Goal: Task Accomplishment & Management: Manage account settings

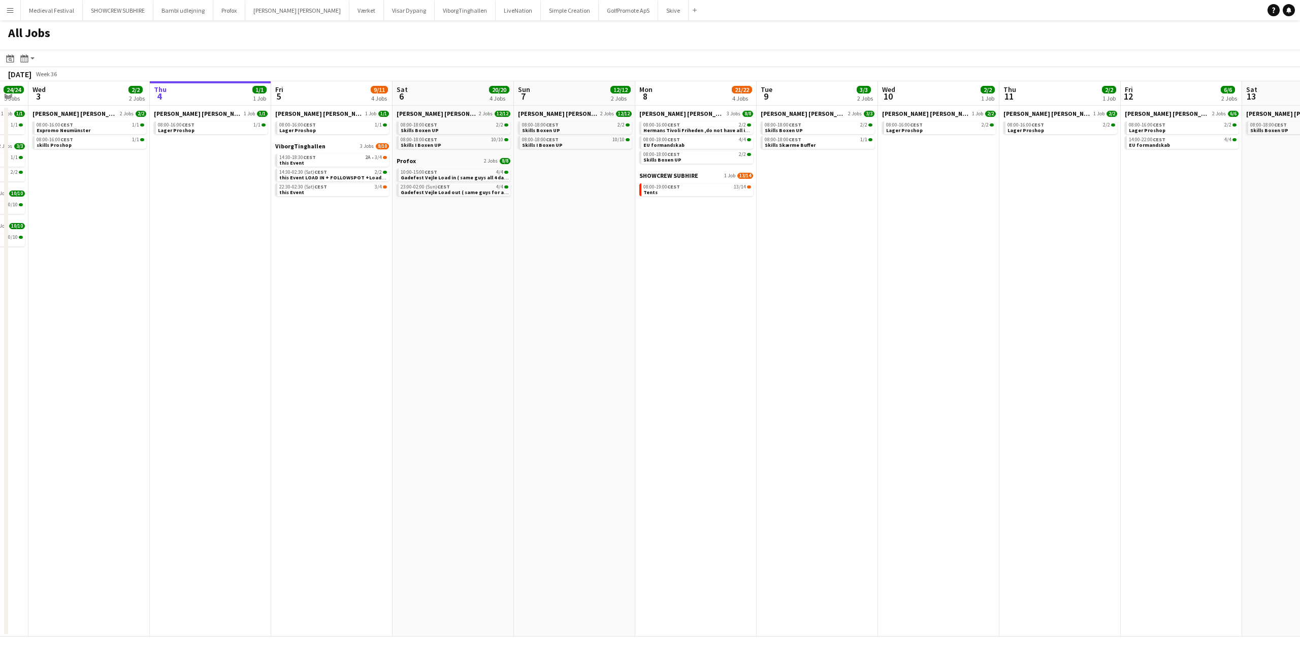
scroll to position [0, 212]
drag, startPoint x: 186, startPoint y: 210, endPoint x: 217, endPoint y: 213, distance: 30.6
click at [217, 213] on app-calendar-viewport "Mon 1 17/18 6 Jobs Tue 2 24/24 5 Jobs Wed 3 2/2 2 Jobs Thu 4 1/1 1 Job Fri 5 9/…" at bounding box center [650, 358] width 1300 height 555
click at [379, 161] on link "14:30-18:30 CEST 2A • 3/4 this Event" at bounding box center [335, 160] width 108 height 12
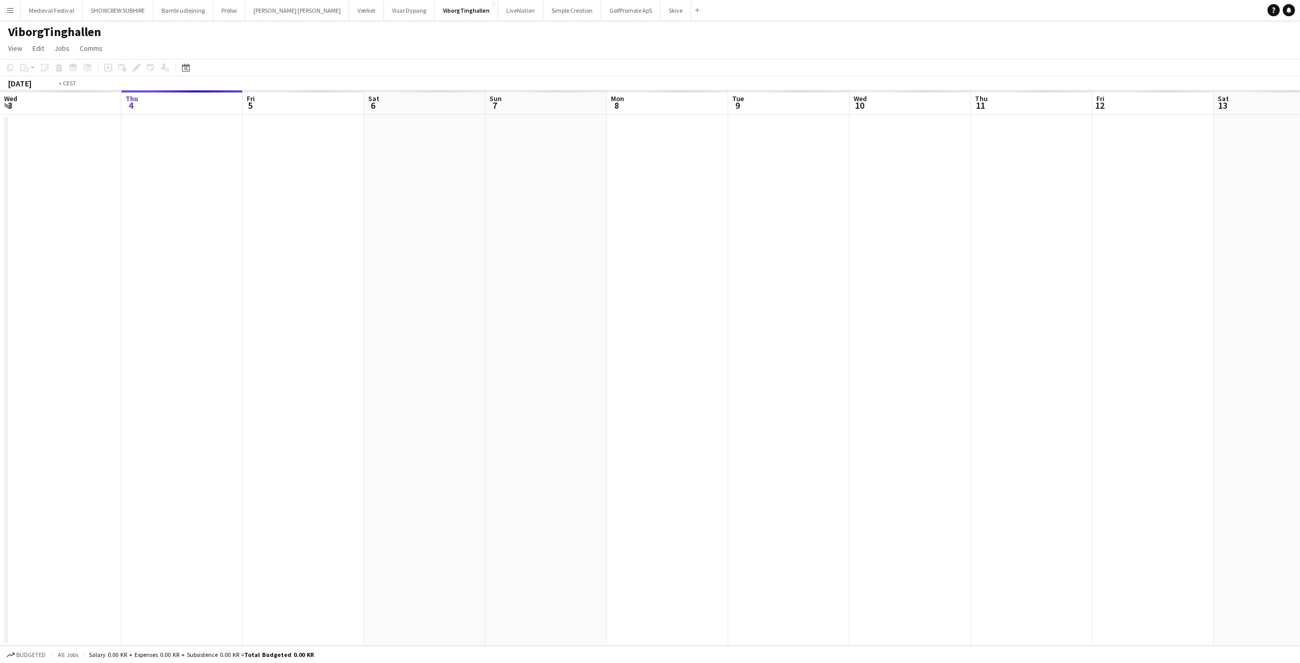
scroll to position [0, 349]
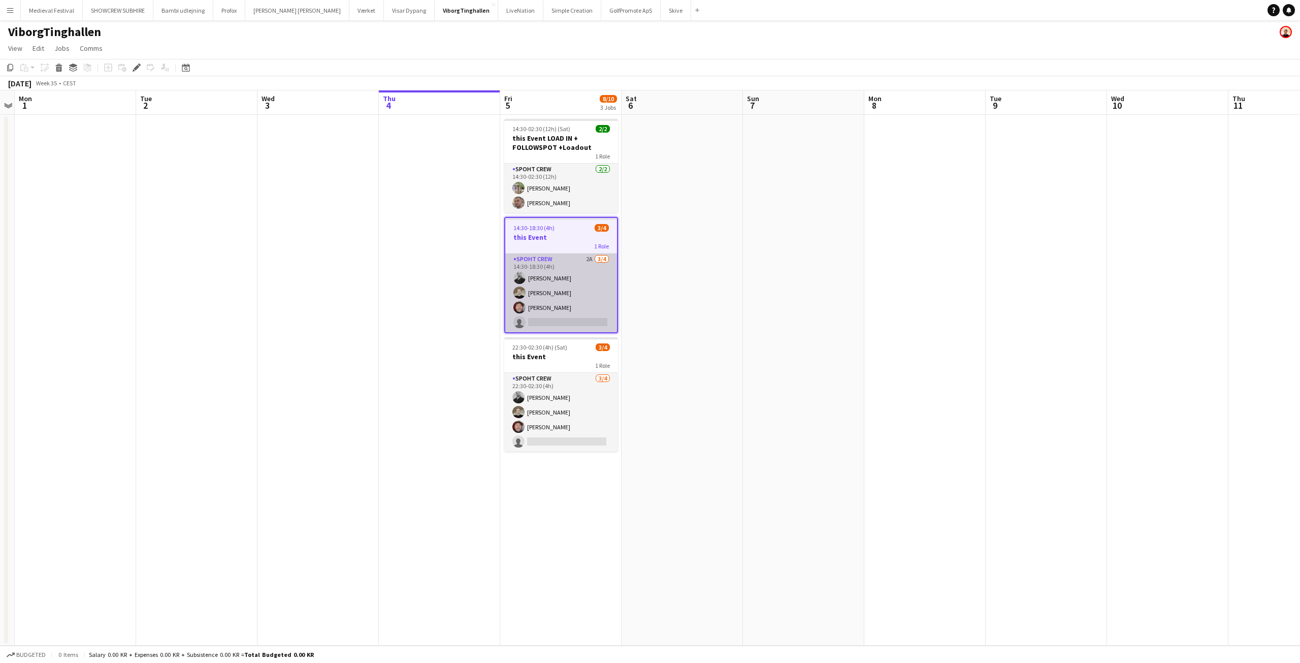
click at [539, 302] on app-card-role "Spoht Crew 2A [DATE] 14:30-18:30 (4h) [PERSON_NAME] [PERSON_NAME] [PERSON_NAME]…" at bounding box center [561, 292] width 112 height 79
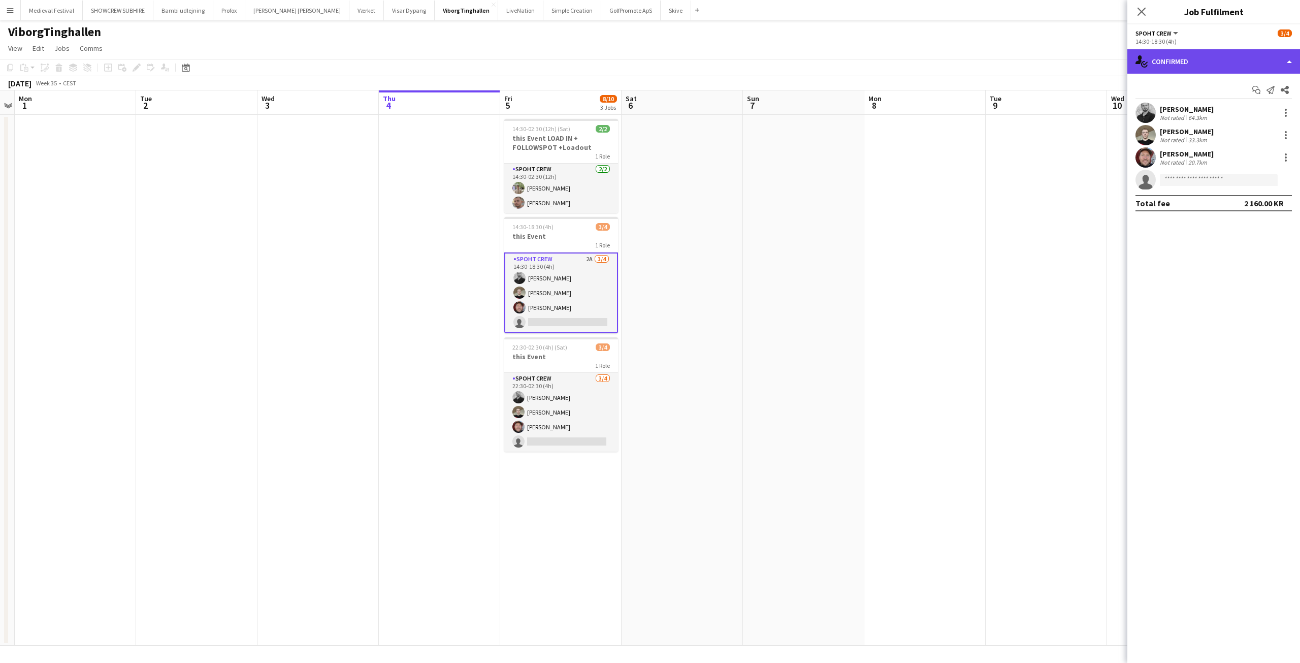
click at [1191, 68] on div "single-neutral-actions-check-2 Confirmed" at bounding box center [1213, 61] width 173 height 24
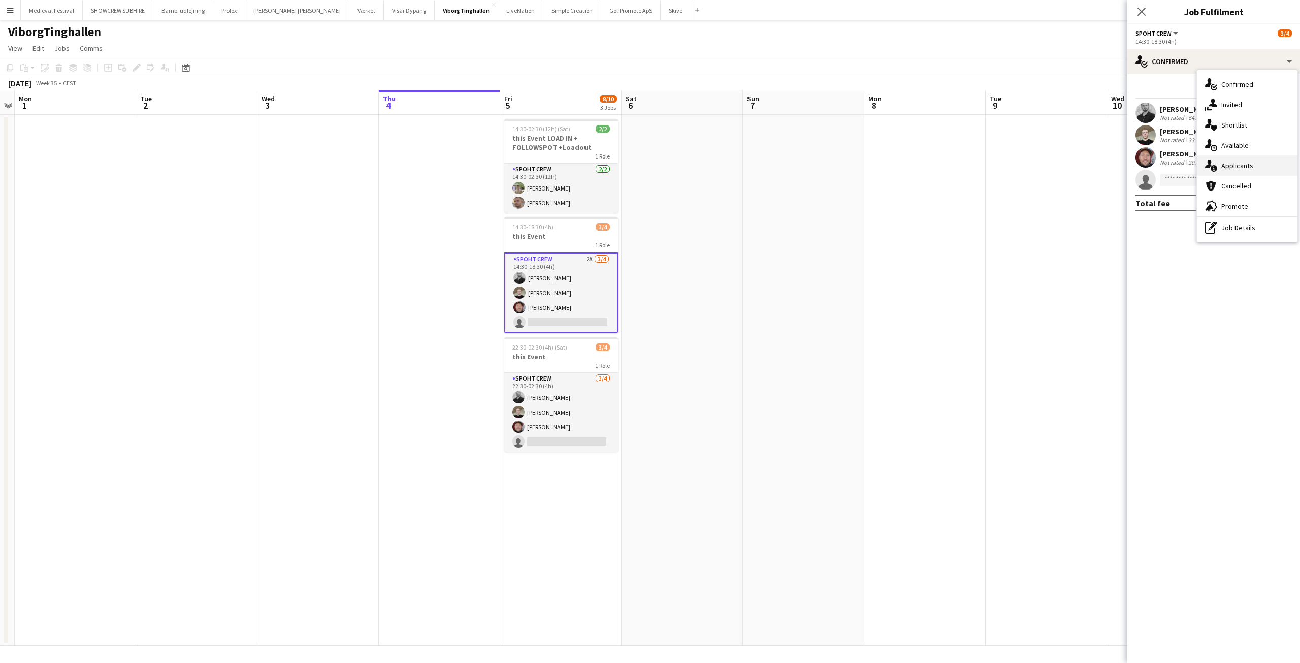
click at [1253, 161] on div "single-neutral-actions-information Applicants" at bounding box center [1247, 165] width 101 height 20
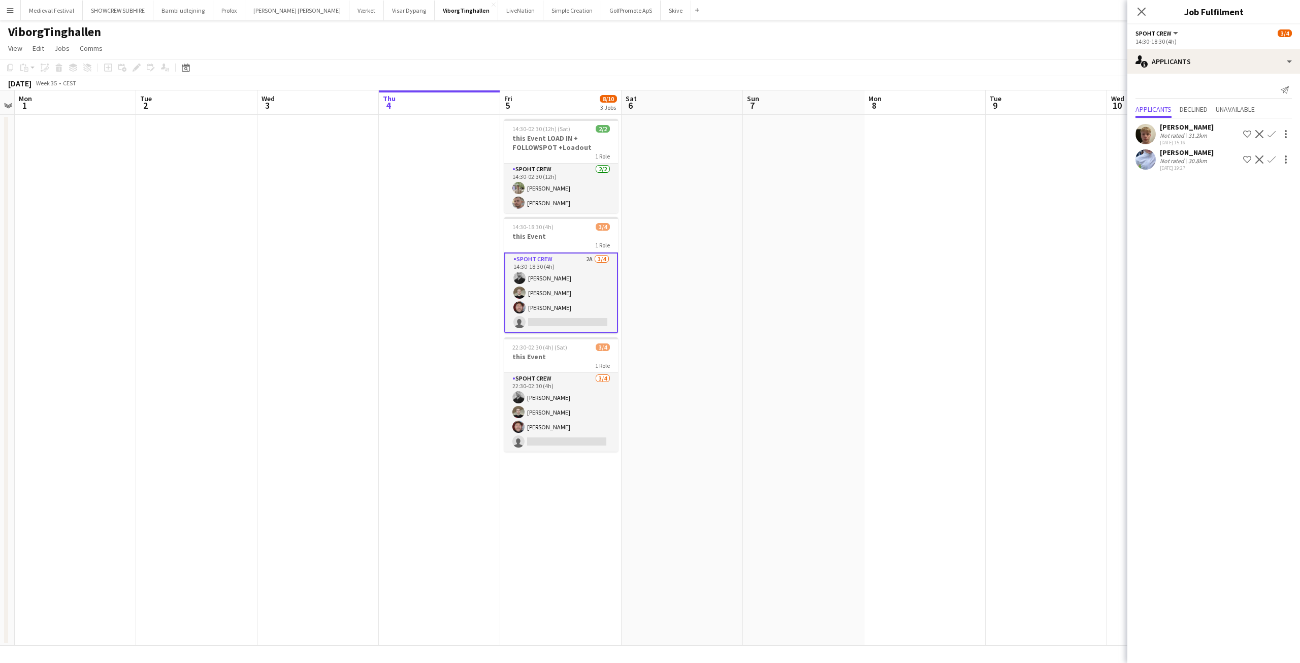
click at [1133, 123] on div "[PERSON_NAME] Not rated 31.2km [DATE] 15:16 Shortlist crew Decline Confirm" at bounding box center [1213, 133] width 173 height 23
click at [1152, 130] on app-user-avatar at bounding box center [1145, 134] width 20 height 20
click at [1151, 131] on app-user-avatar at bounding box center [1145, 134] width 20 height 20
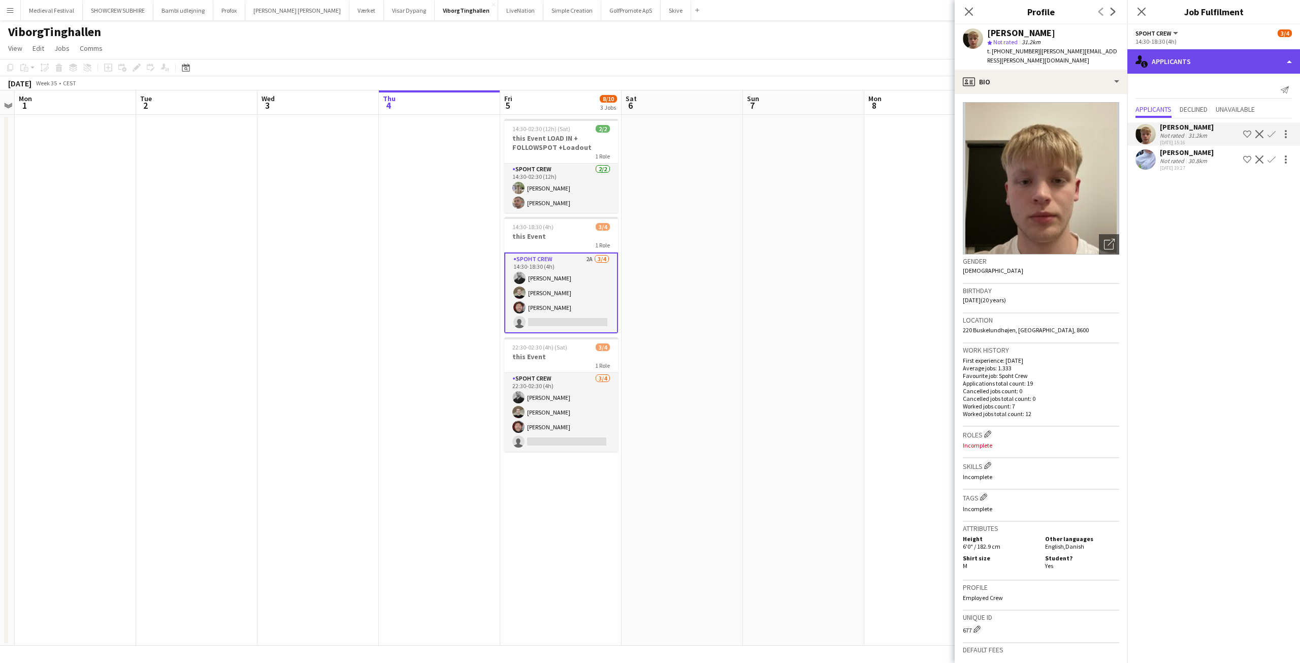
click at [1219, 67] on div "single-neutral-actions-information Applicants" at bounding box center [1213, 61] width 173 height 24
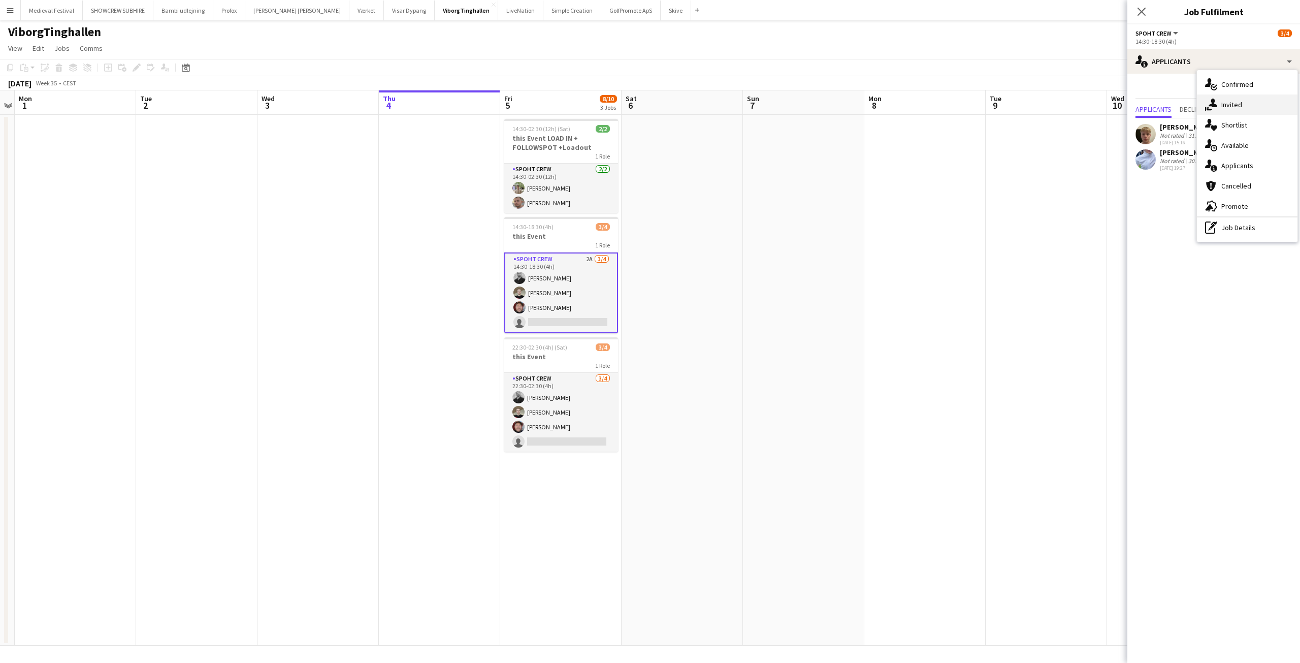
click at [1224, 106] on span "Invited" at bounding box center [1231, 104] width 21 height 9
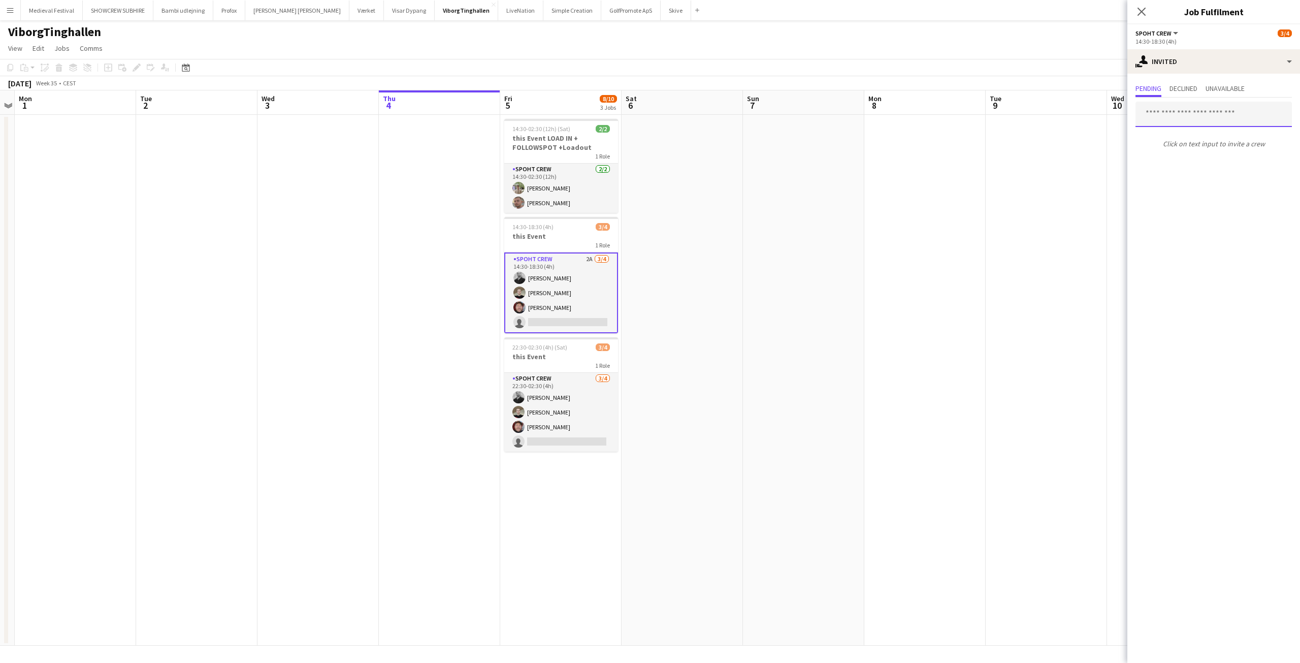
click at [1167, 115] on input "text" at bounding box center [1213, 114] width 156 height 25
type input "*"
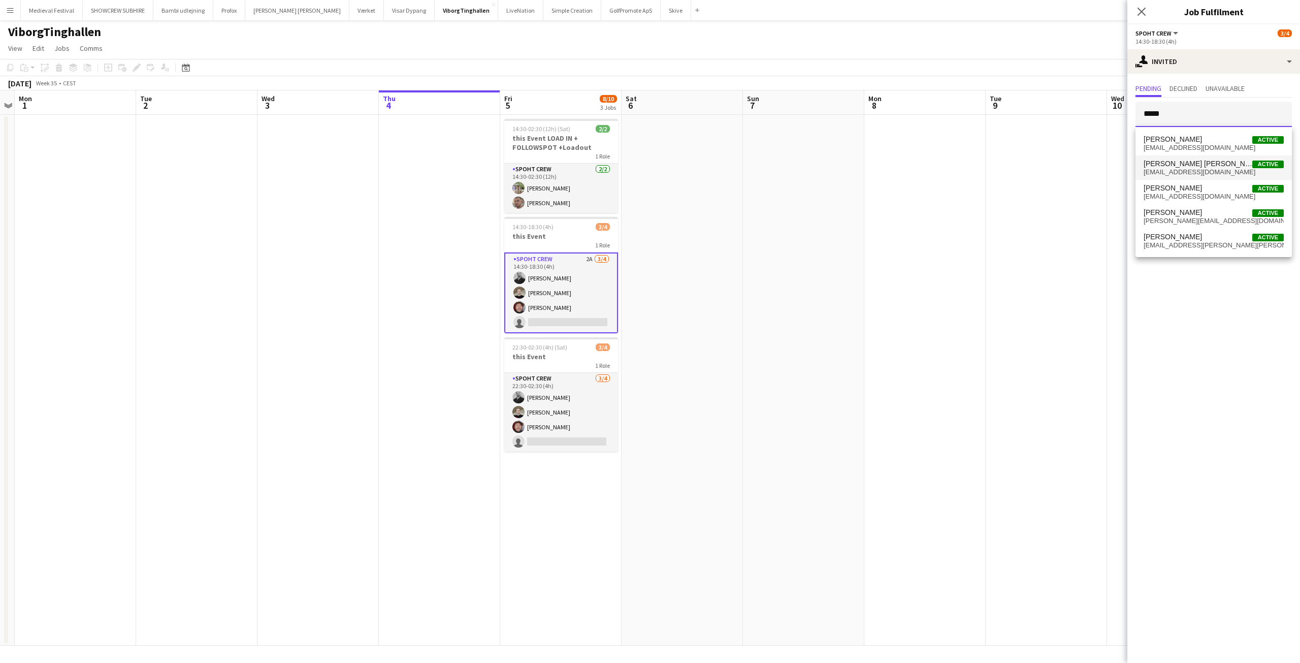
type input "*****"
click at [1229, 166] on span "[PERSON_NAME] [PERSON_NAME]" at bounding box center [1197, 163] width 109 height 9
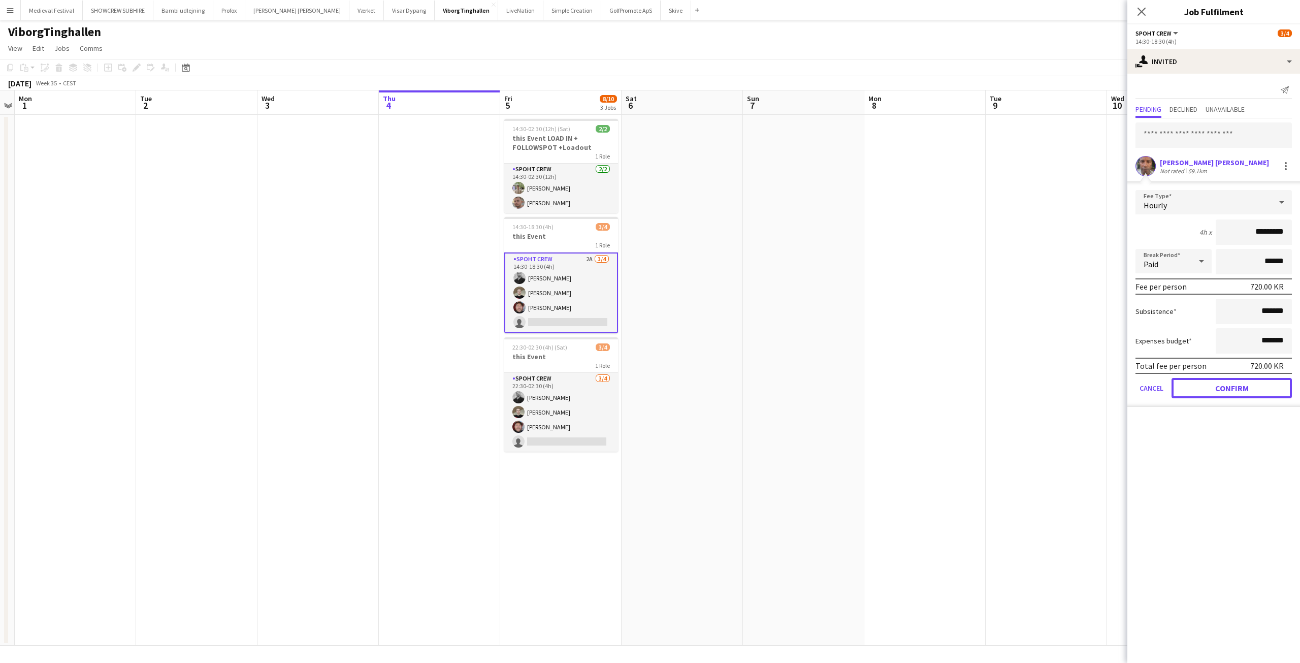
click at [1223, 391] on button "Confirm" at bounding box center [1231, 388] width 120 height 20
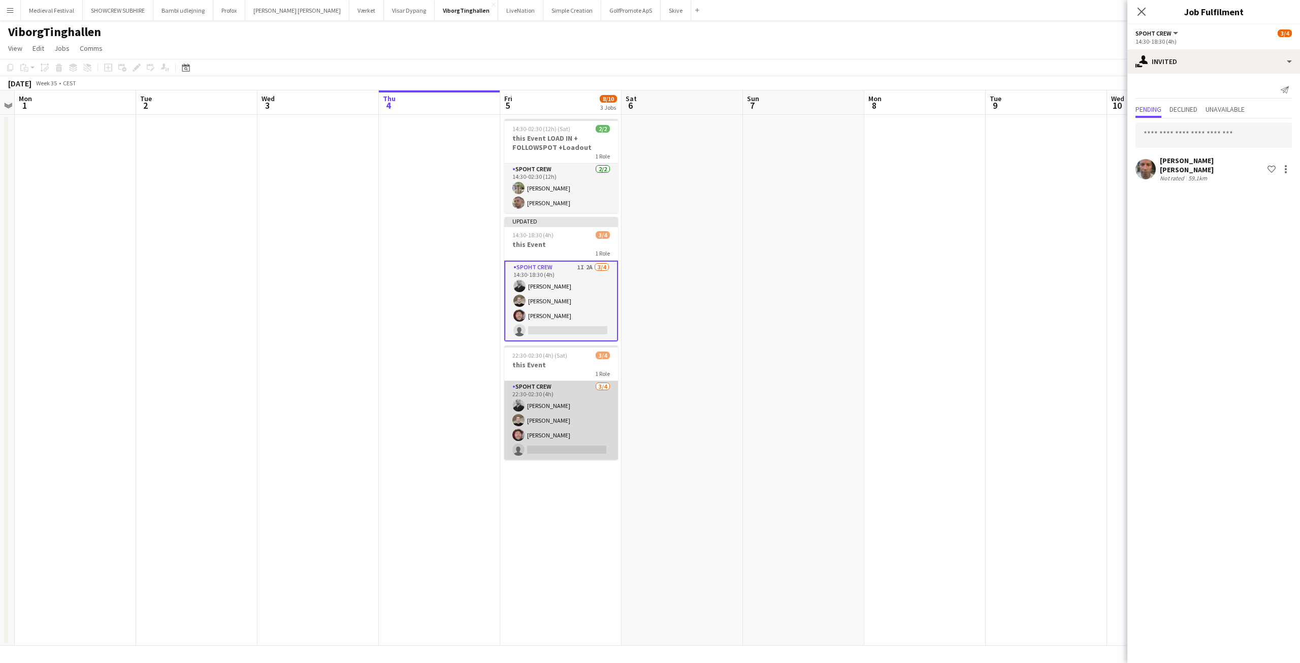
click at [556, 400] on app-card-role "Spoht Crew [DATE] 22:30-02:30 (4h) [PERSON_NAME] [PERSON_NAME] [PERSON_NAME] si…" at bounding box center [561, 420] width 114 height 79
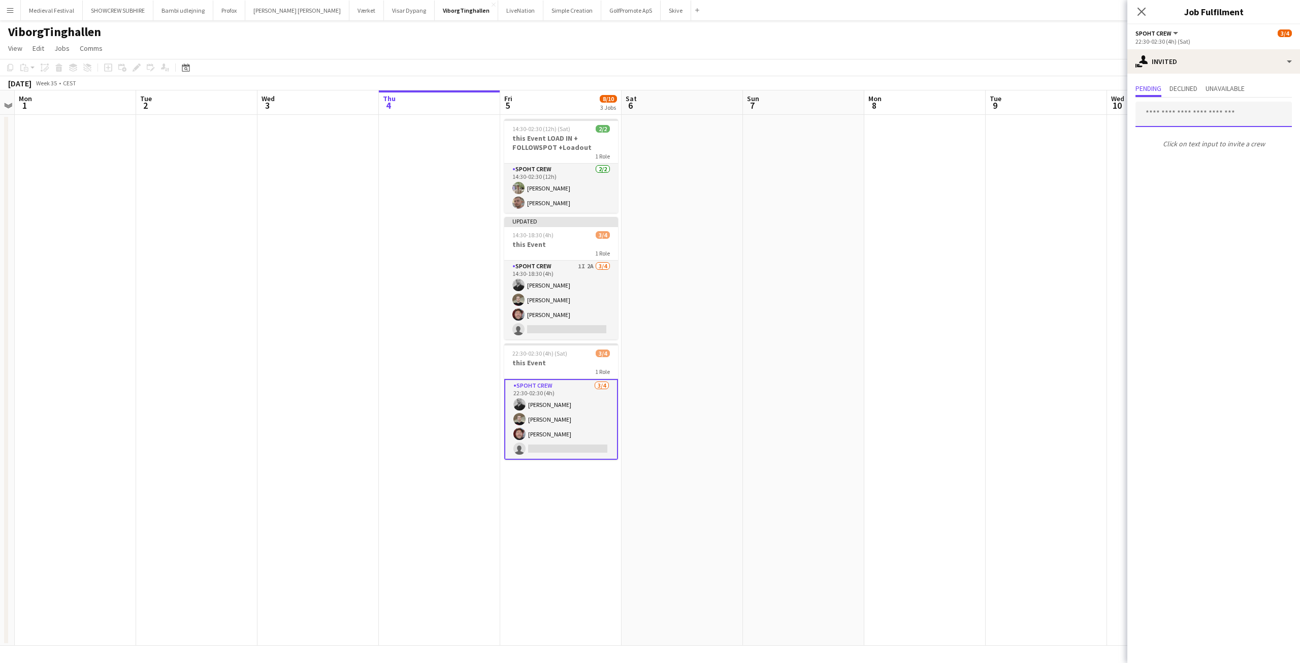
click at [1190, 114] on input "text" at bounding box center [1213, 114] width 156 height 25
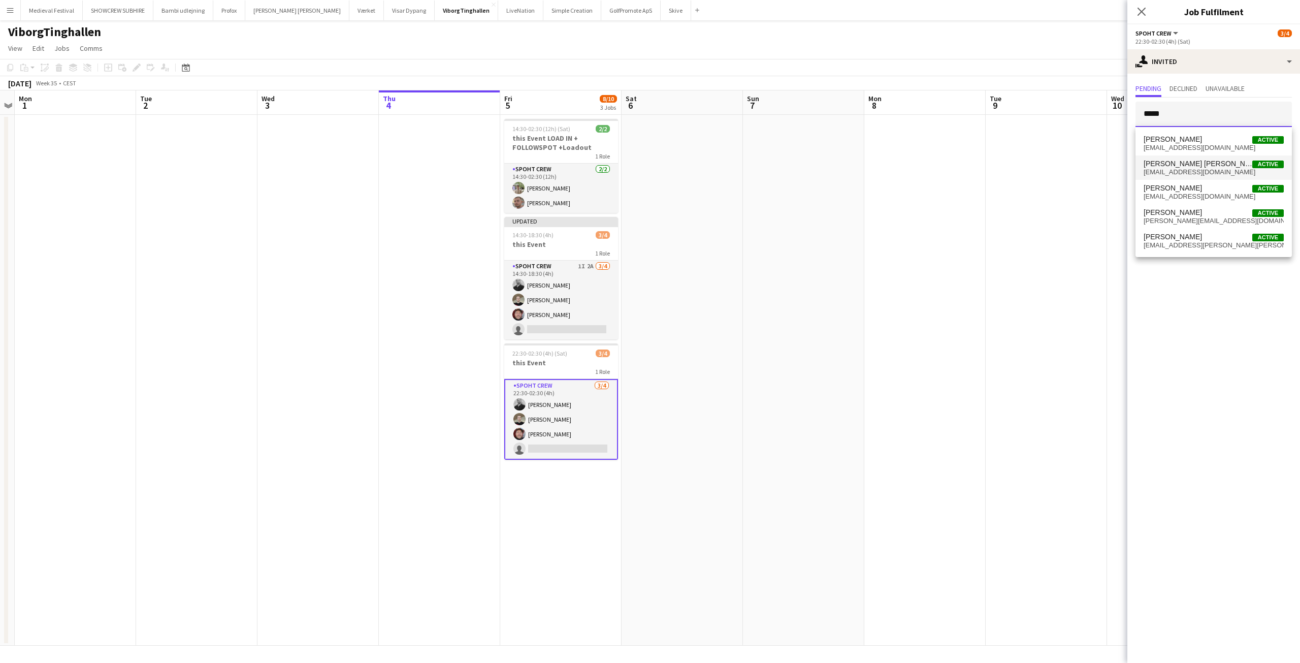
type input "*****"
click at [1193, 167] on span "[PERSON_NAME] [PERSON_NAME]" at bounding box center [1197, 163] width 109 height 9
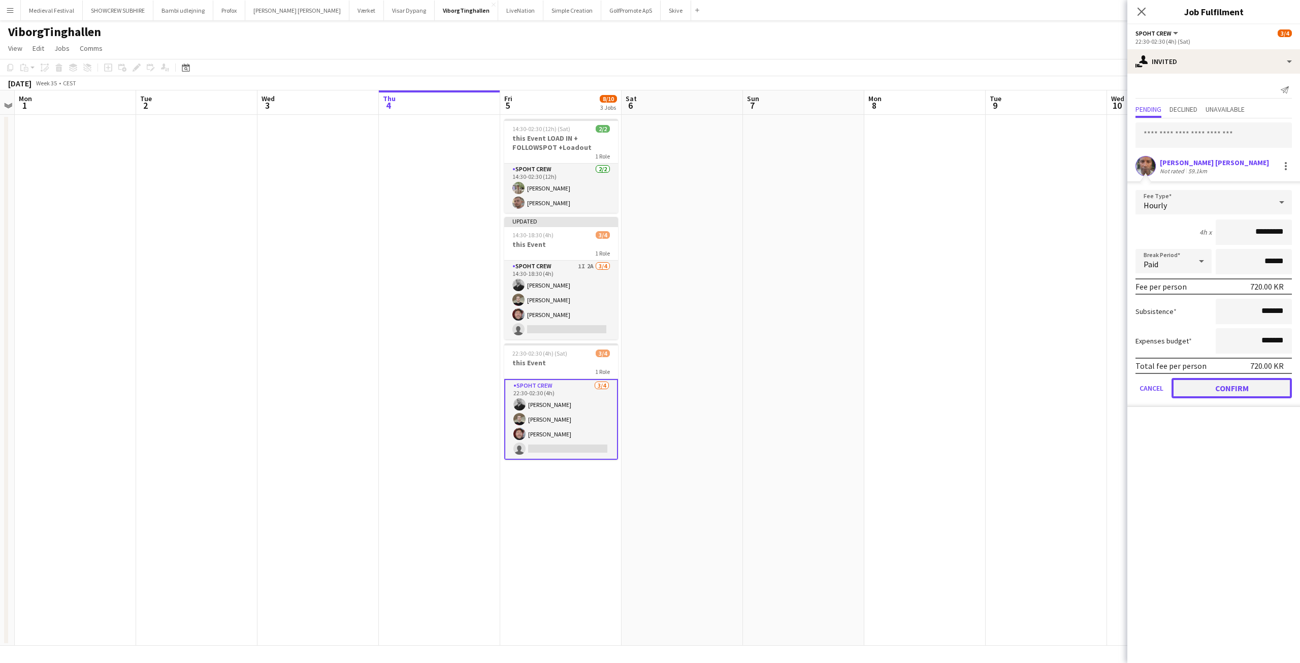
click at [1221, 393] on button "Confirm" at bounding box center [1231, 388] width 120 height 20
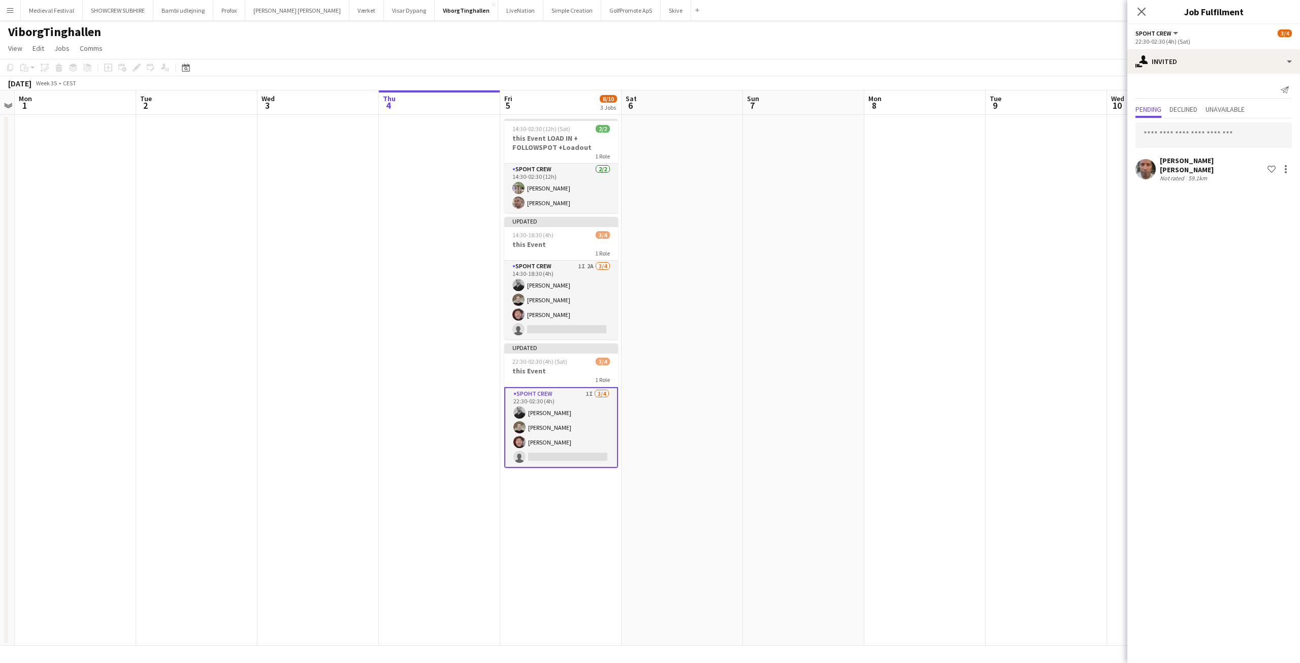
click at [1030, 326] on app-date-cell at bounding box center [1046, 380] width 121 height 531
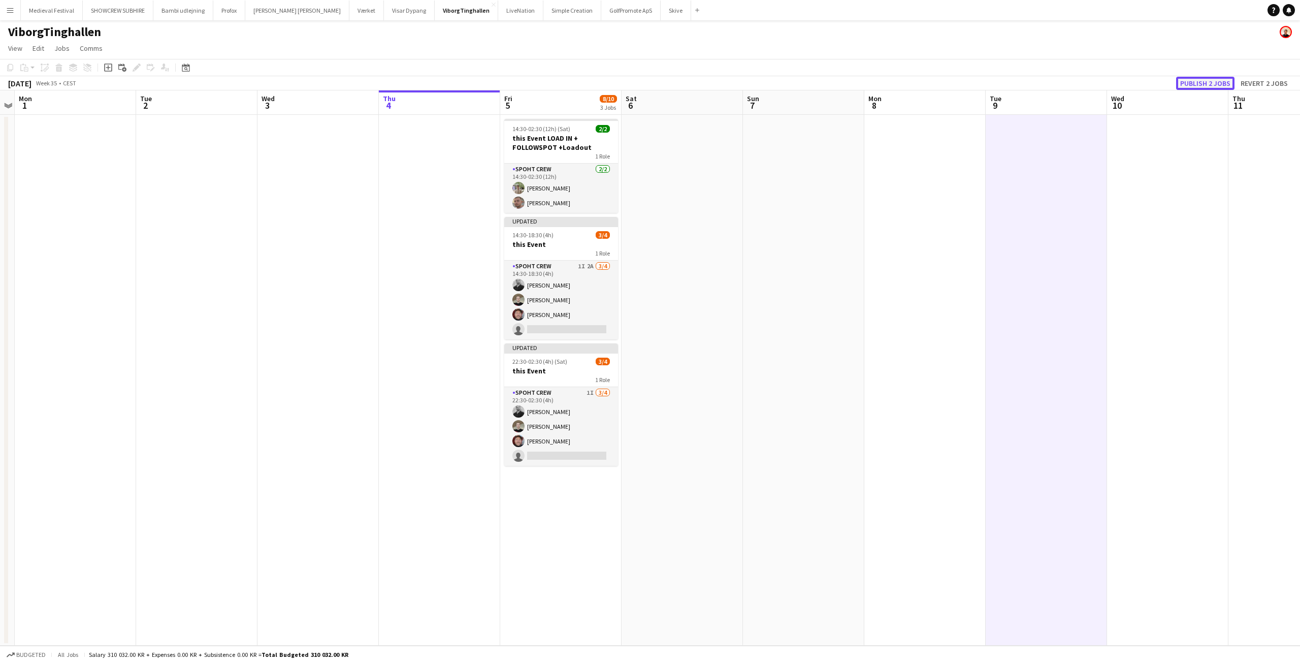
click at [1206, 88] on button "Publish 2 jobs" at bounding box center [1205, 83] width 58 height 13
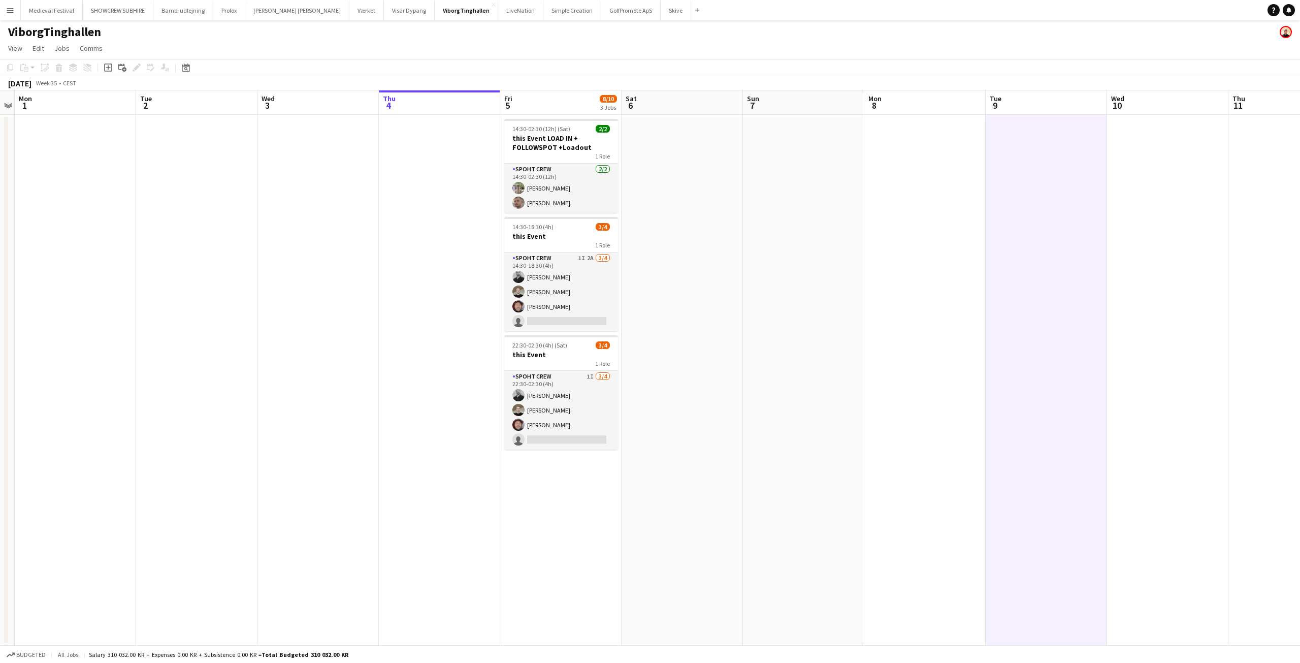
drag, startPoint x: 263, startPoint y: 2, endPoint x: 332, endPoint y: 284, distance: 290.1
click at [332, 284] on app-date-cell at bounding box center [317, 380] width 121 height 531
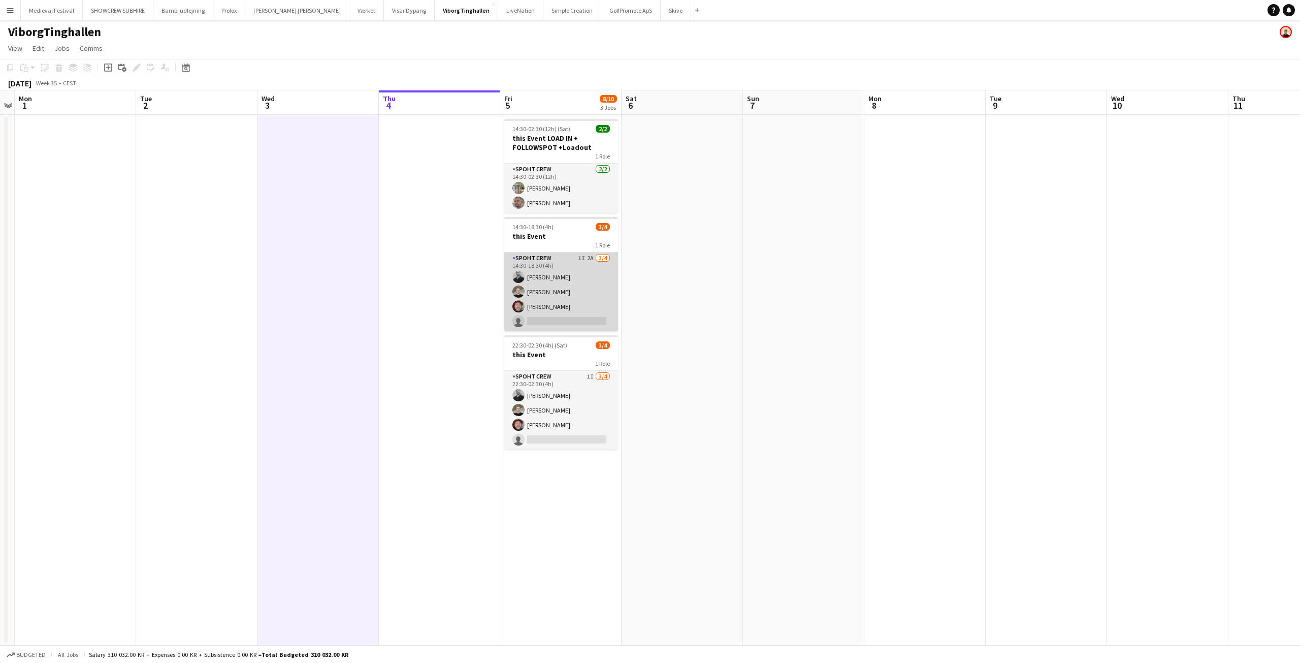
click at [560, 281] on app-card-role "Spoht Crew 1I 2A [DATE] 14:30-18:30 (4h) [PERSON_NAME] [PERSON_NAME] [PERSON_NA…" at bounding box center [561, 291] width 114 height 79
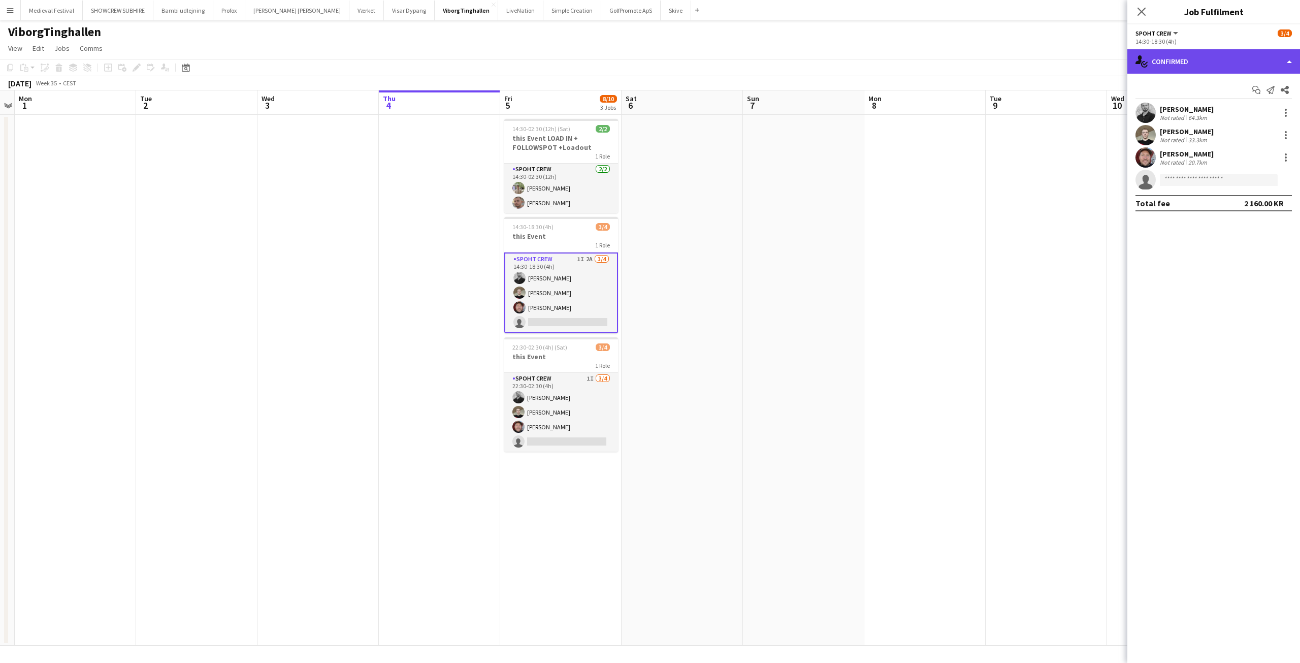
click at [1193, 58] on div "single-neutral-actions-check-2 Confirmed" at bounding box center [1213, 61] width 173 height 24
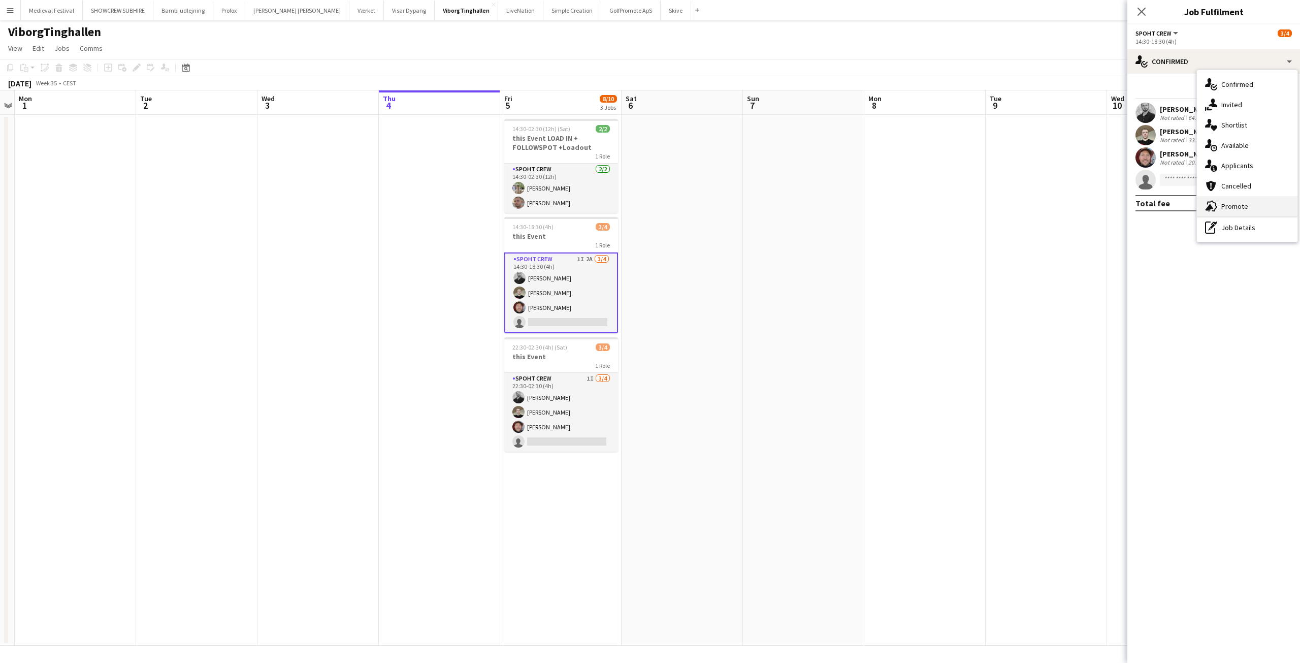
click at [1233, 207] on span "Promote" at bounding box center [1234, 206] width 27 height 9
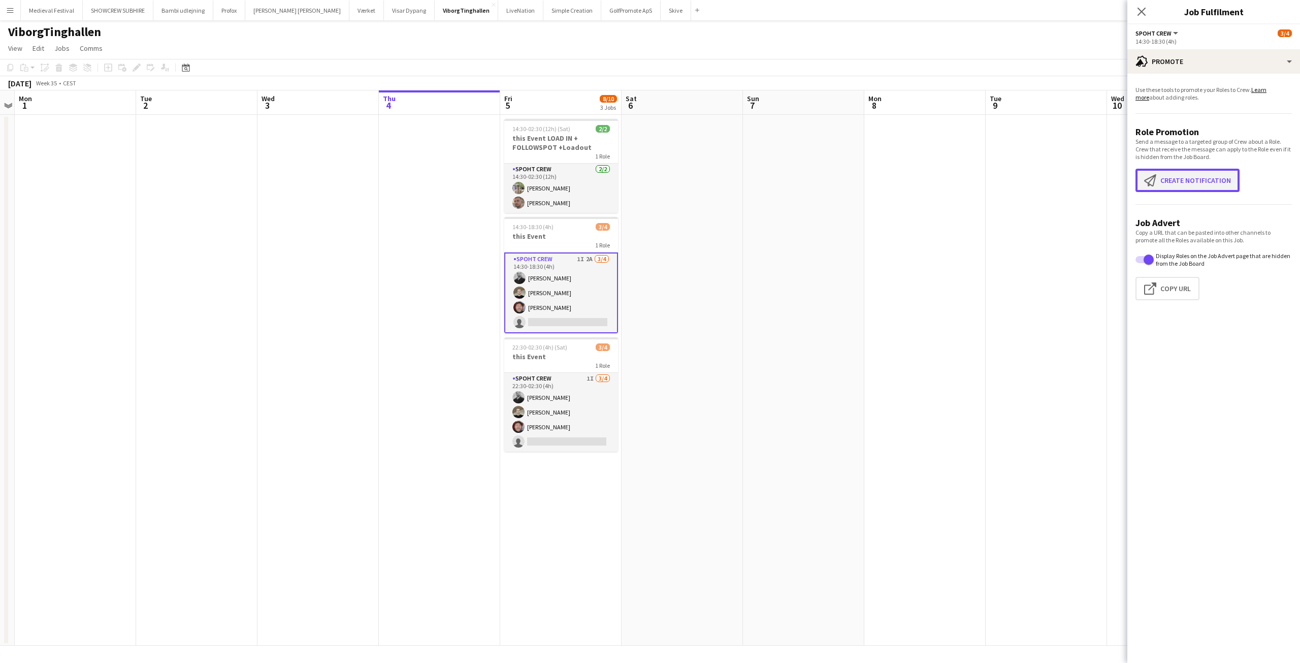
click at [1168, 173] on button "Create notification Create notification" at bounding box center [1187, 180] width 104 height 23
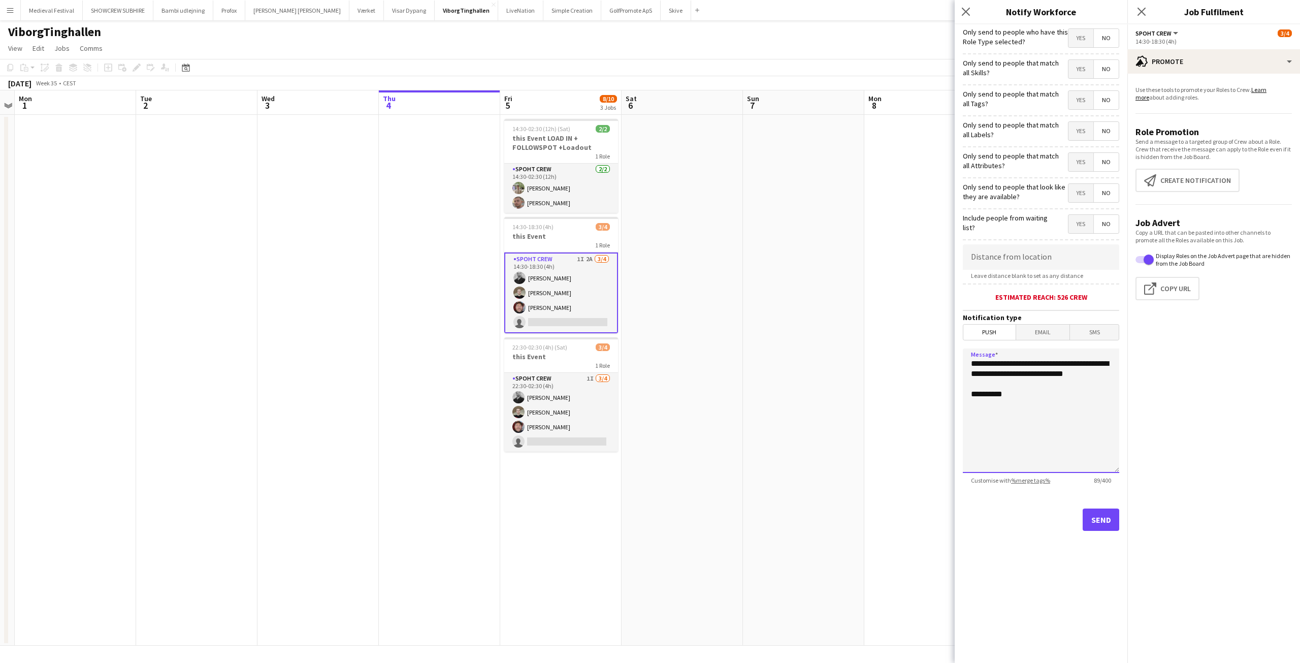
drag, startPoint x: 1027, startPoint y: 384, endPoint x: 827, endPoint y: 298, distance: 217.2
click at [830, 299] on body "Menu Boards Boards Boards All jobs Status Workforce Workforce My Workforce Recr…" at bounding box center [650, 331] width 1300 height 663
type textarea "**********"
click at [1095, 511] on button "Send" at bounding box center [1101, 519] width 37 height 22
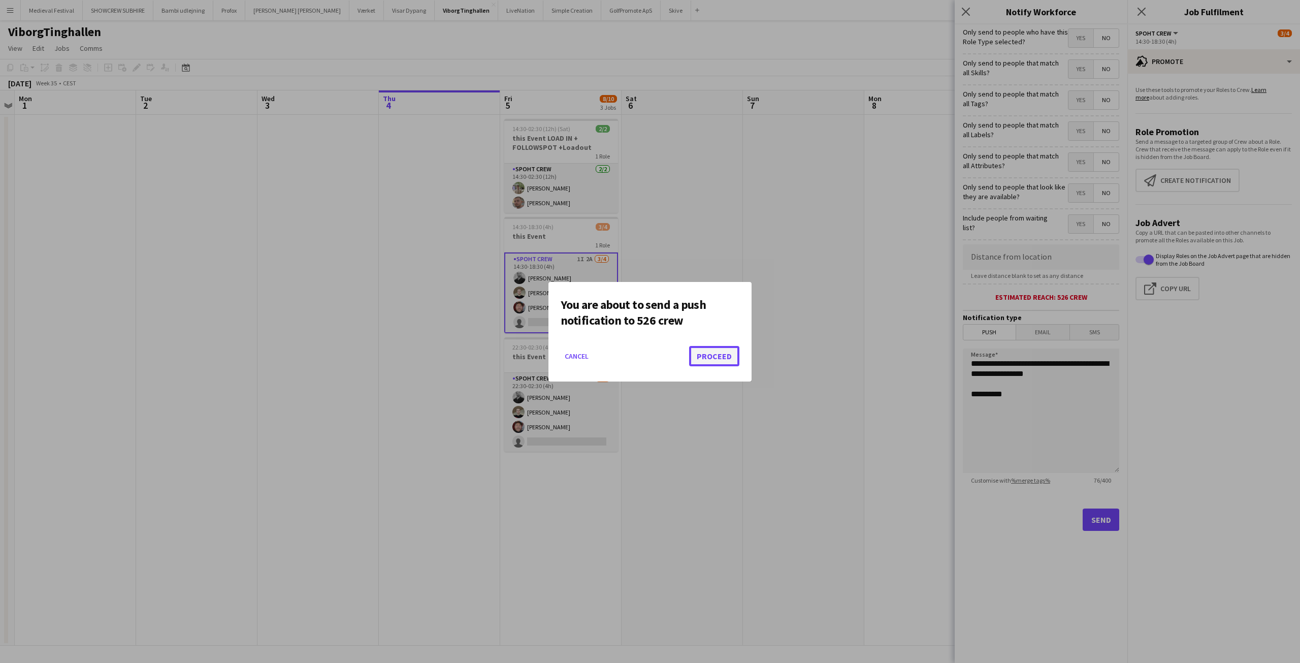
click at [708, 353] on button "Proceed" at bounding box center [714, 356] width 50 height 20
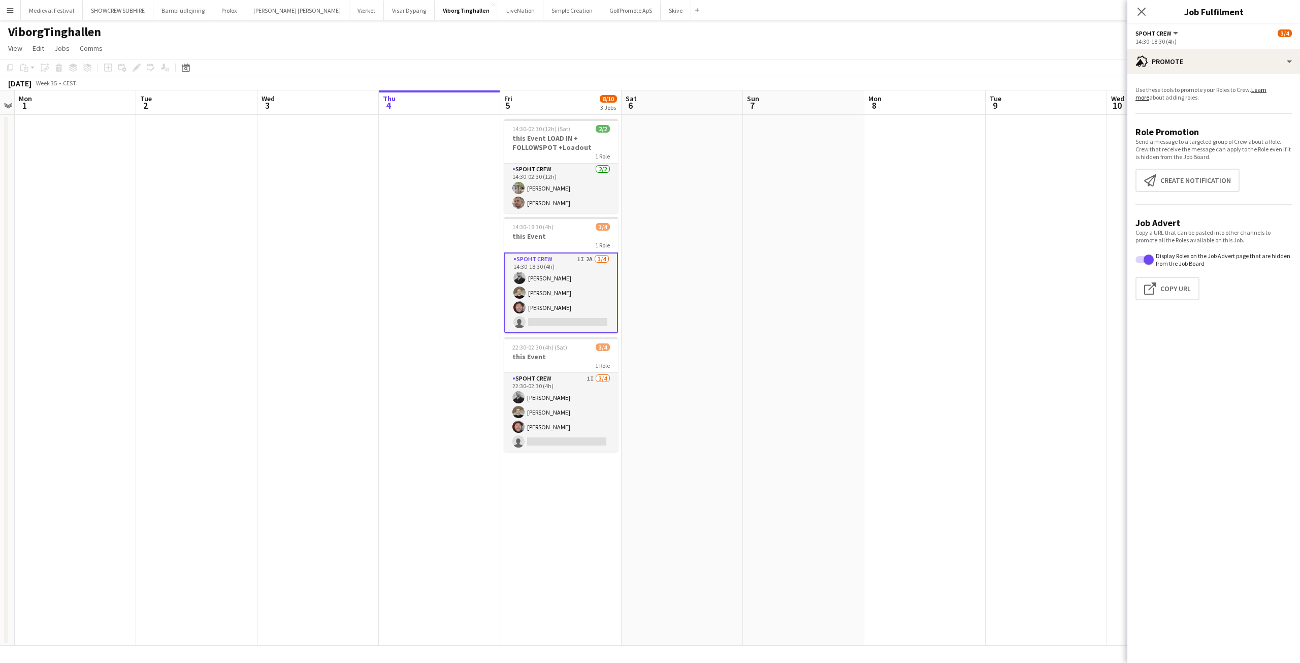
click at [13, 8] on app-icon "Menu" at bounding box center [10, 10] width 8 height 8
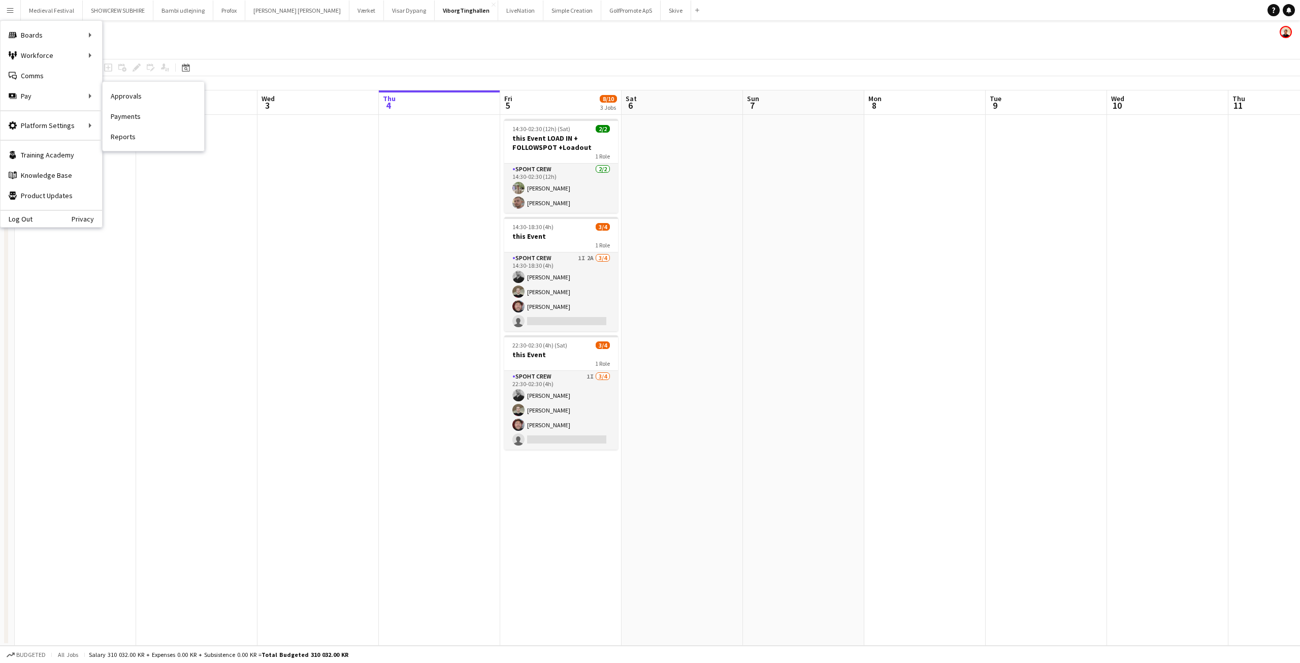
drag, startPoint x: 119, startPoint y: 96, endPoint x: 132, endPoint y: 96, distance: 12.2
click at [119, 96] on link "Approvals" at bounding box center [154, 96] width 102 height 20
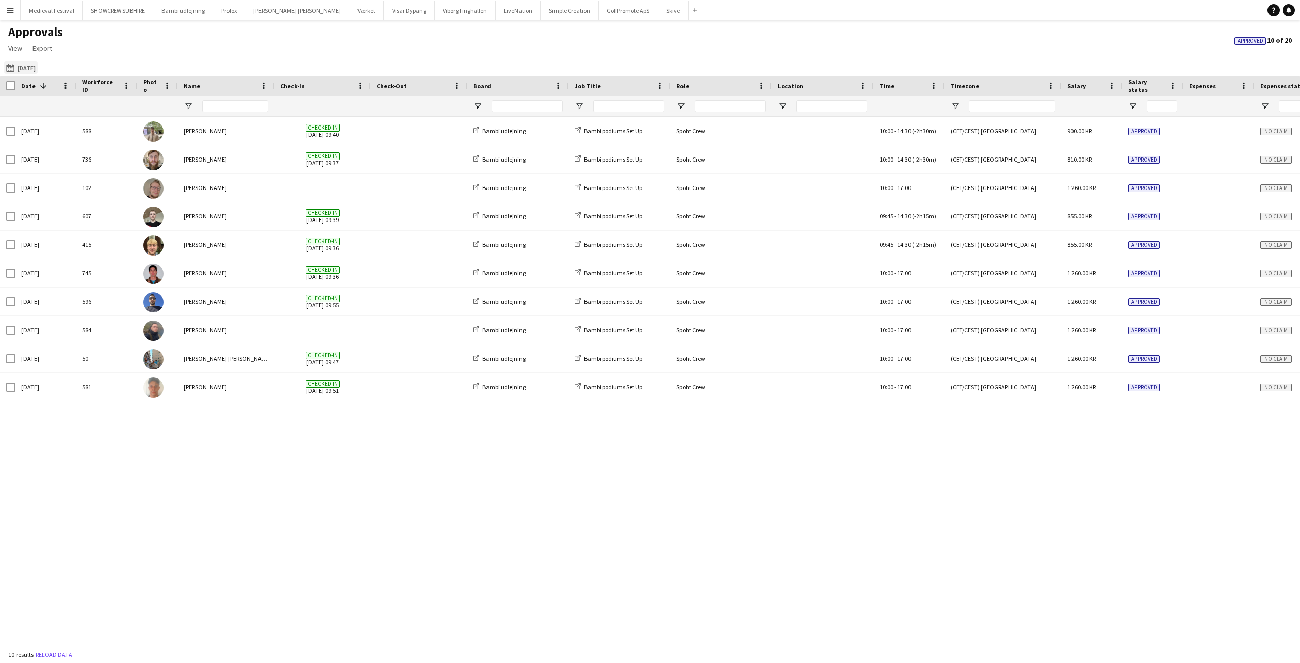
click at [11, 68] on app-icon "[DATE]" at bounding box center [12, 67] width 12 height 8
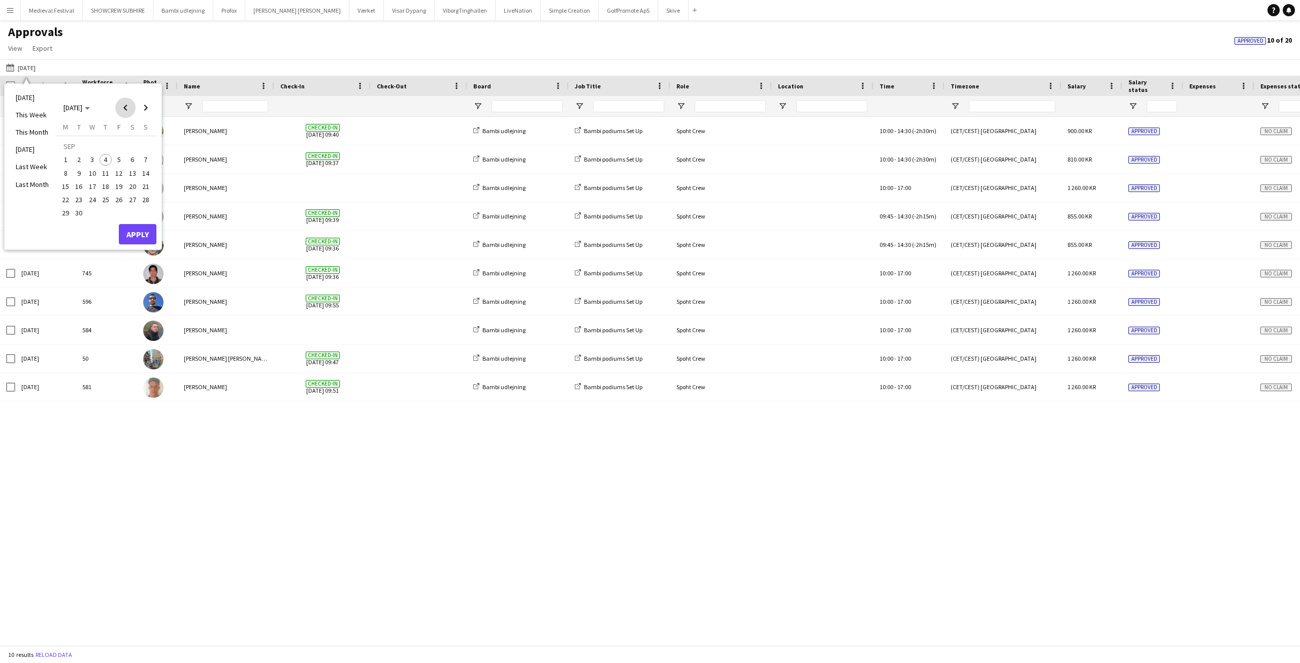
click at [123, 105] on span "Previous month" at bounding box center [125, 107] width 20 height 20
click at [103, 190] on span "21" at bounding box center [106, 189] width 12 height 12
click at [136, 222] on button "Apply" at bounding box center [138, 223] width 38 height 20
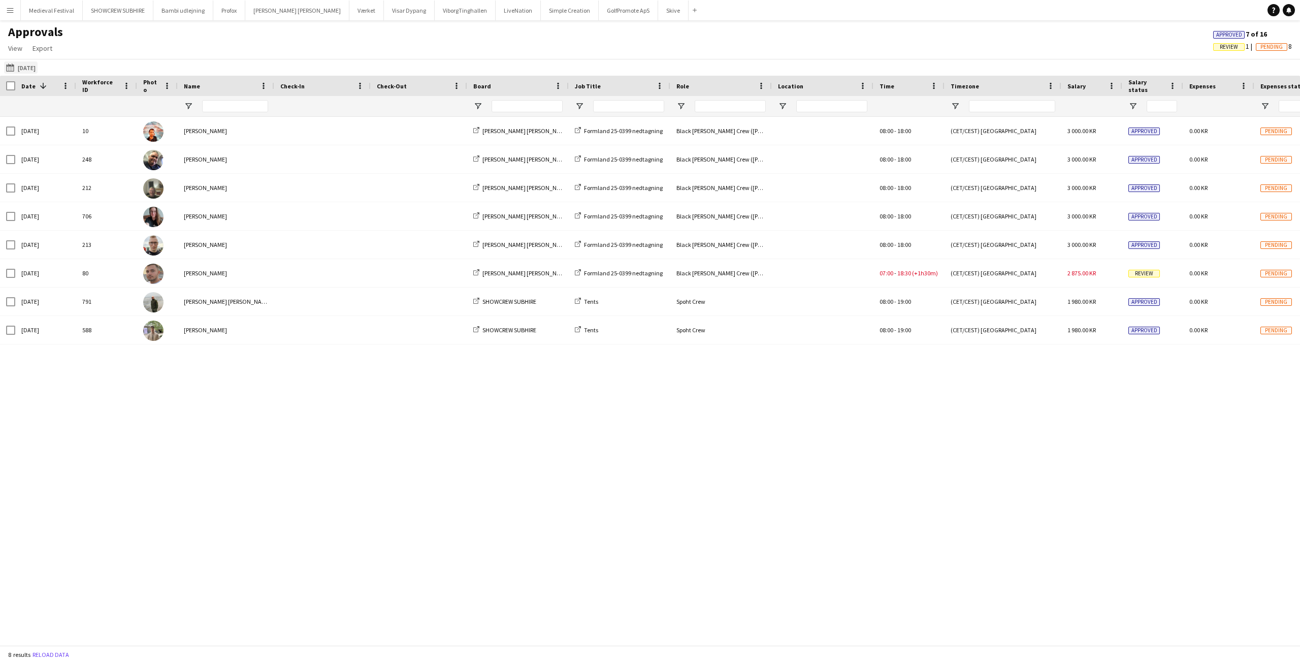
click at [10, 70] on app-icon "[DATE]" at bounding box center [12, 67] width 12 height 8
click at [132, 189] on span "23" at bounding box center [132, 189] width 12 height 12
click at [142, 224] on button "Apply" at bounding box center [138, 223] width 38 height 20
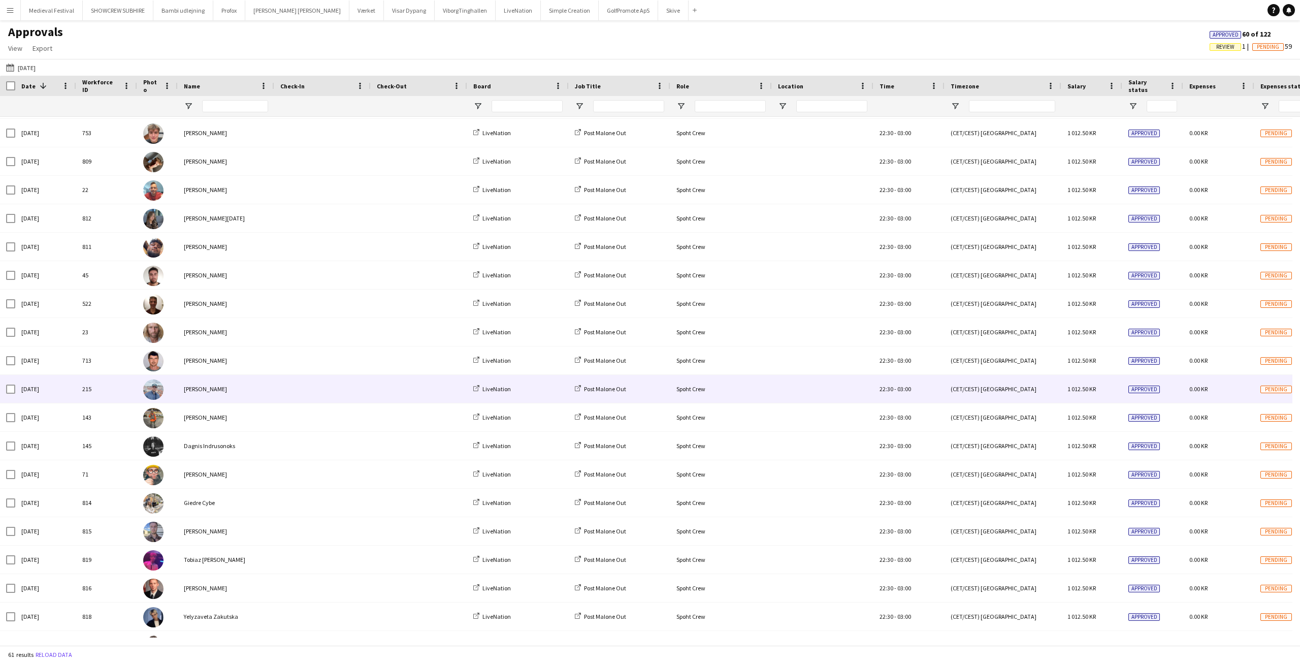
click at [344, 403] on span at bounding box center [322, 389] width 84 height 28
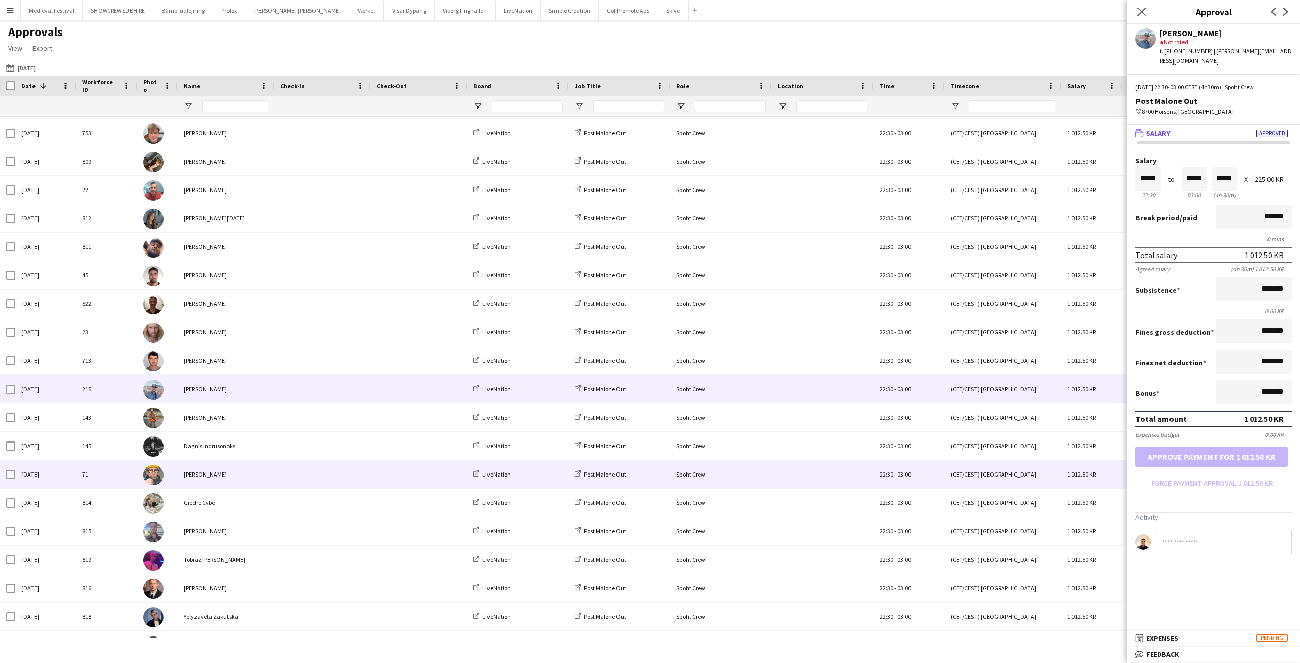
click at [367, 464] on div at bounding box center [322, 474] width 96 height 28
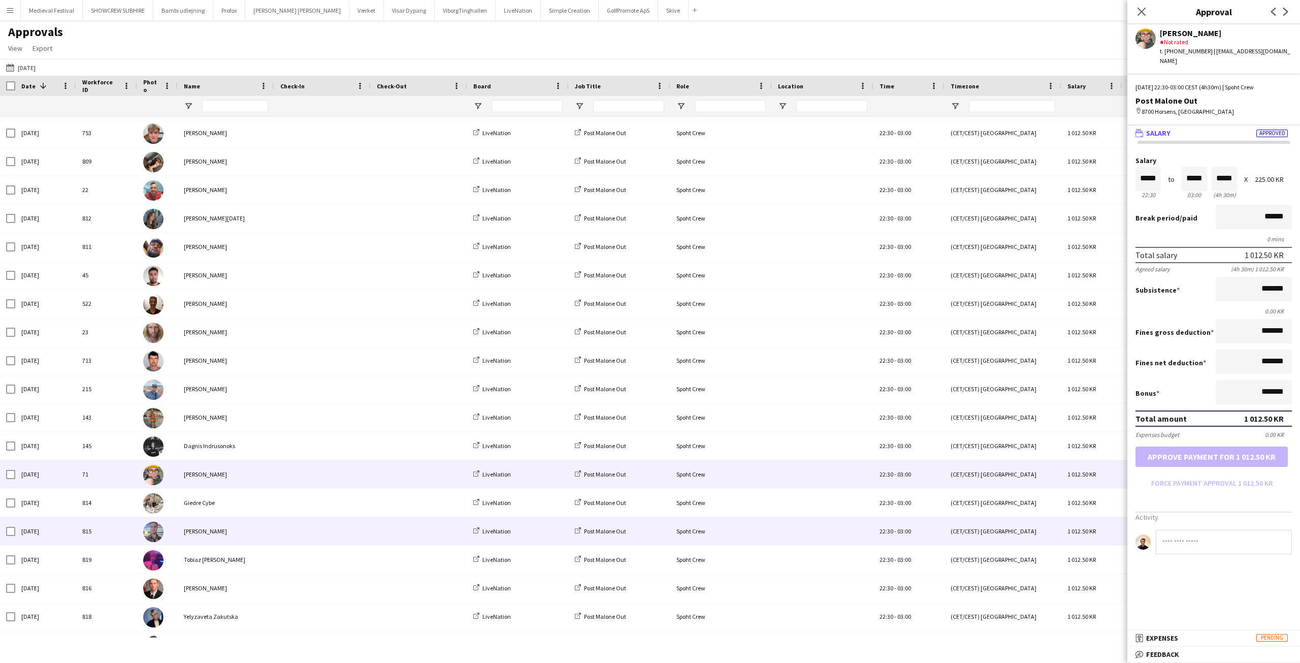
click at [363, 537] on span at bounding box center [322, 531] width 84 height 28
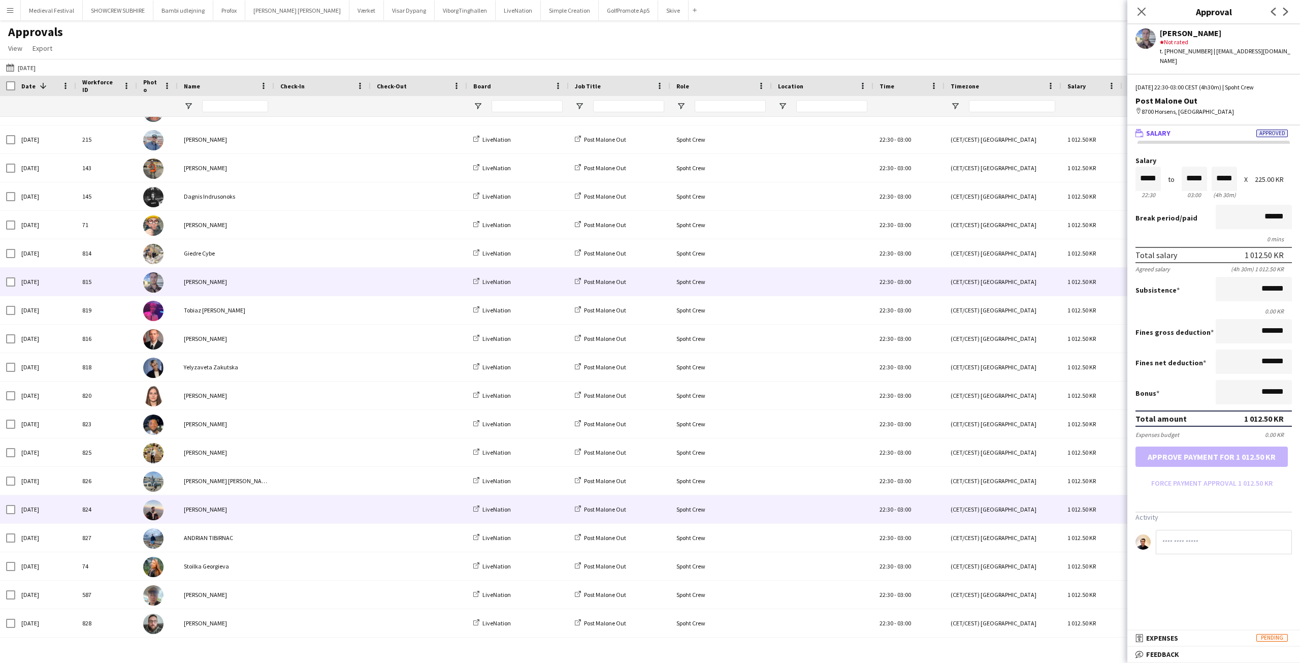
click at [362, 506] on span at bounding box center [322, 509] width 84 height 28
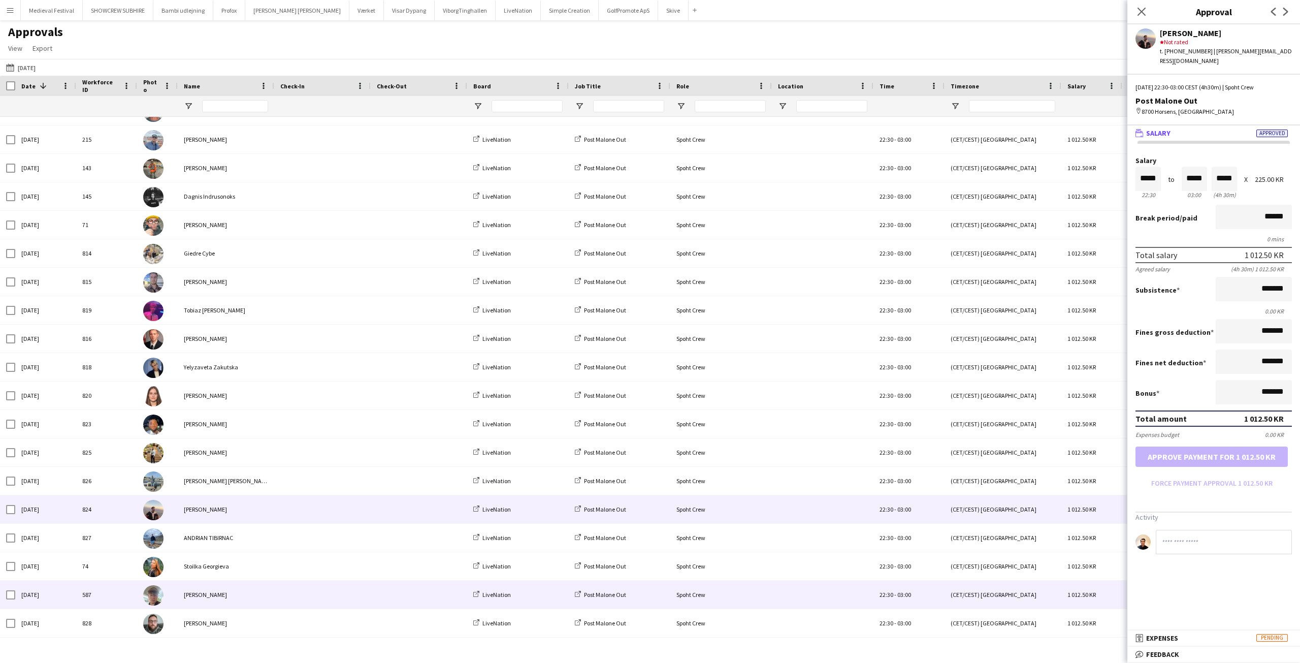
click at [349, 587] on span at bounding box center [322, 594] width 84 height 28
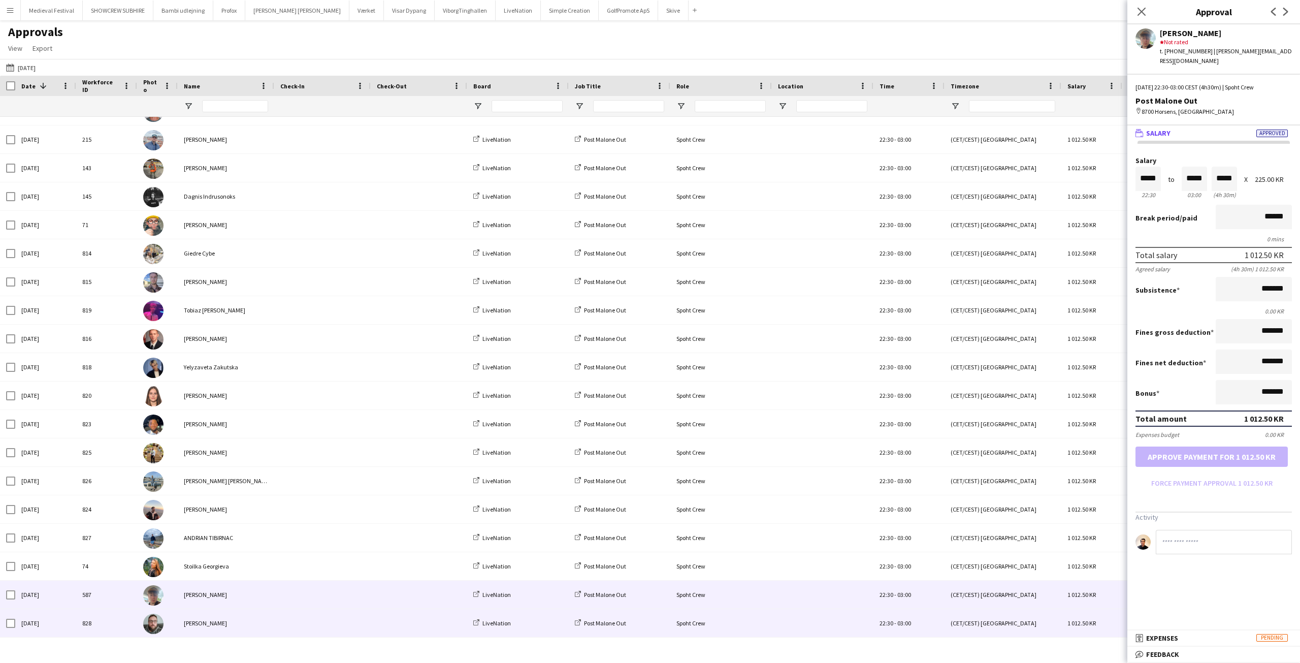
click at [371, 613] on div at bounding box center [419, 623] width 96 height 28
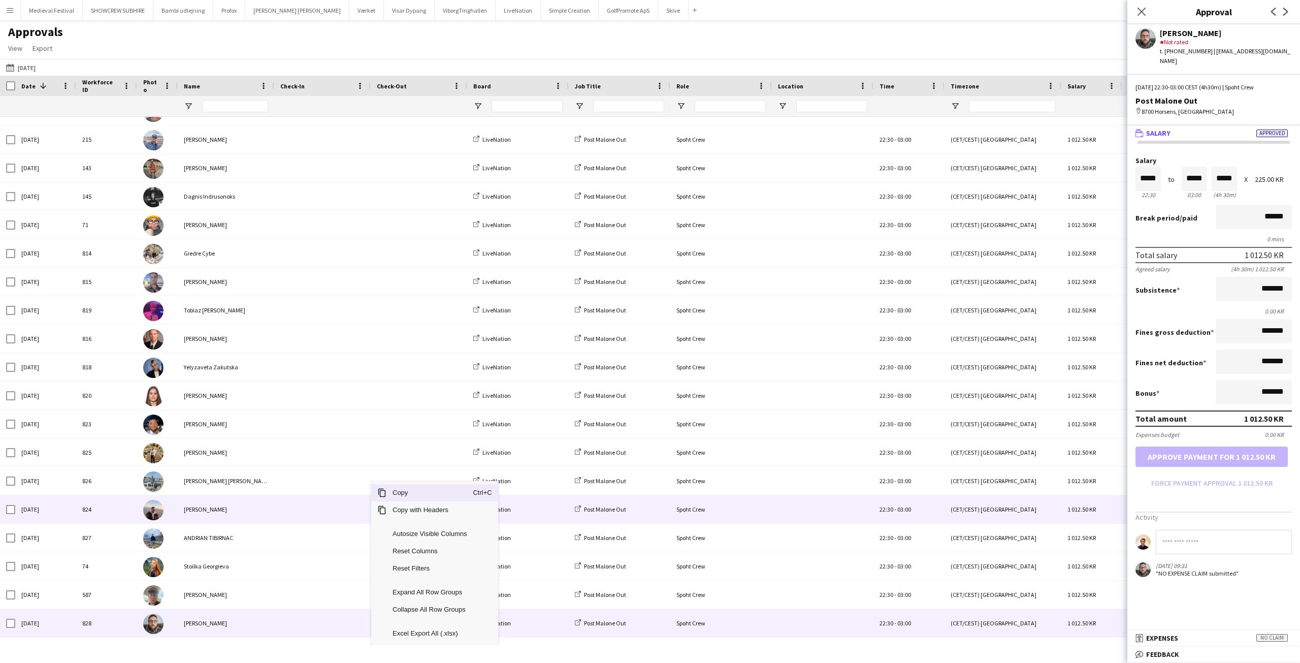
click at [317, 481] on span at bounding box center [322, 481] width 84 height 28
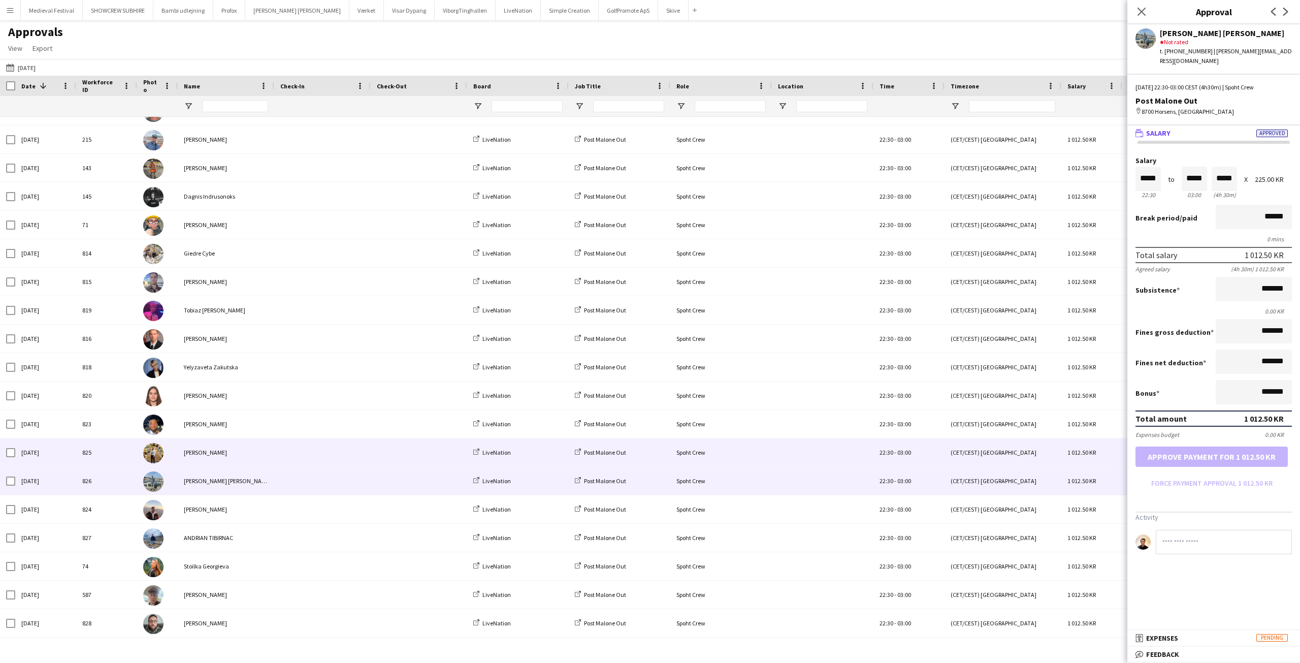
click at [321, 449] on span at bounding box center [322, 452] width 84 height 28
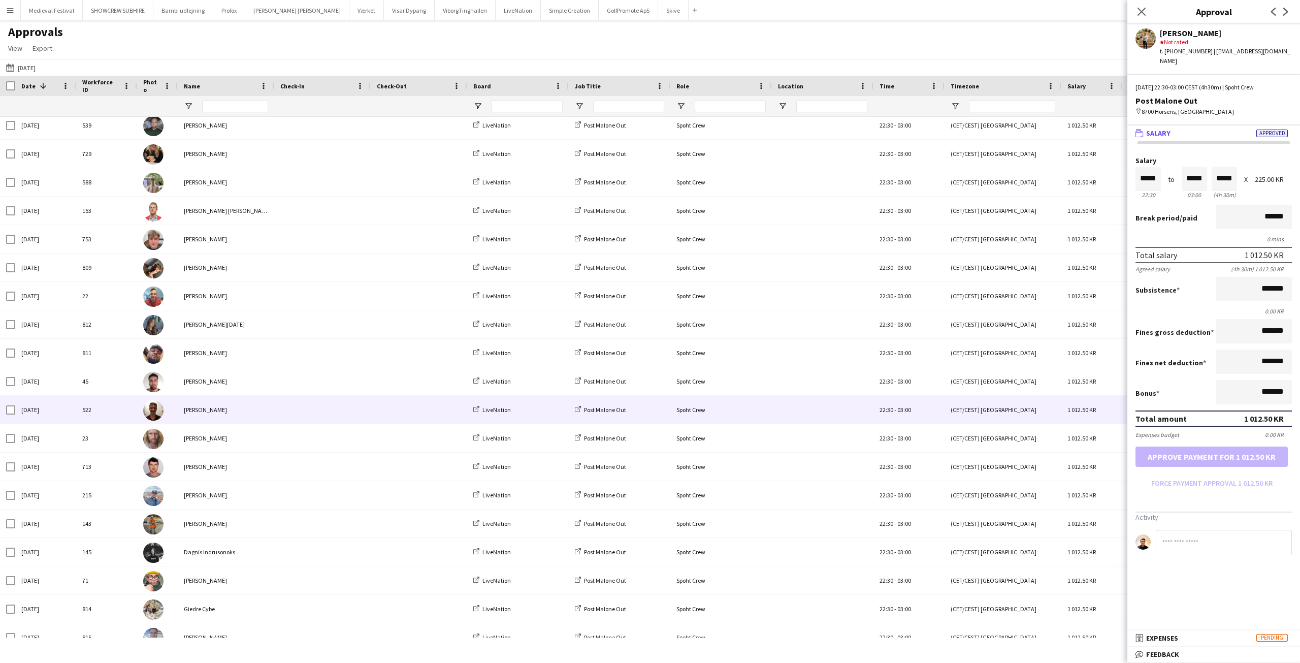
click at [347, 423] on span at bounding box center [322, 410] width 84 height 28
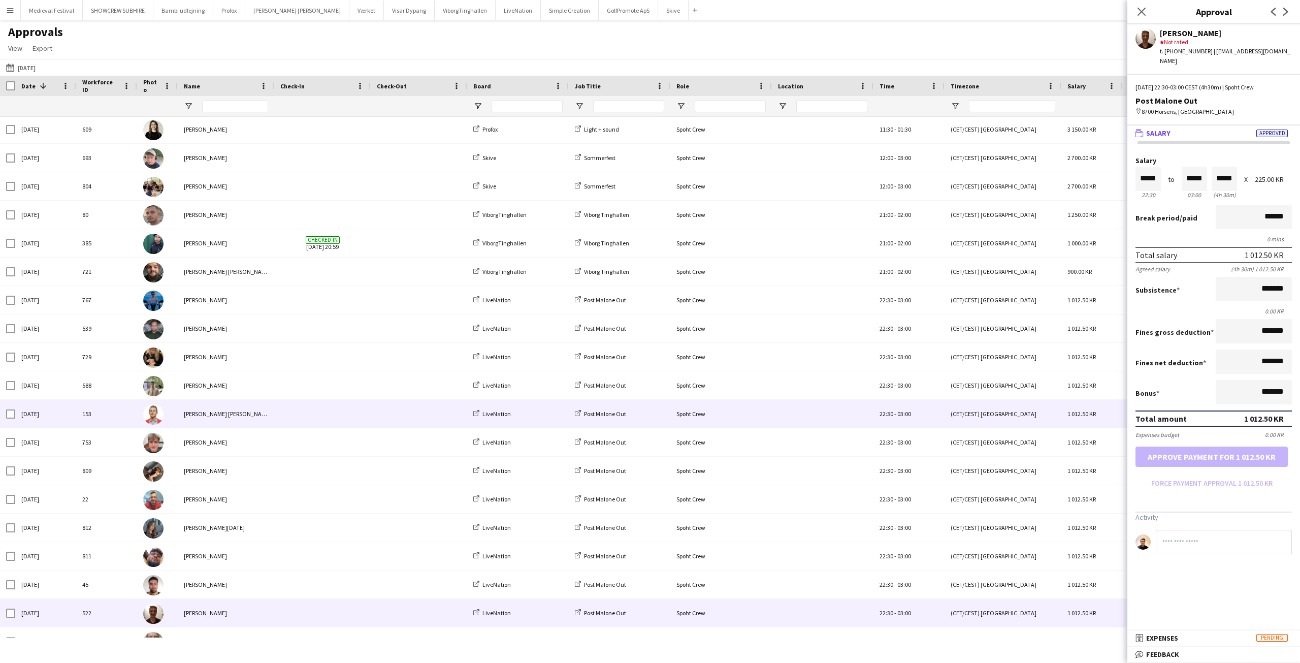
click at [347, 423] on span at bounding box center [322, 414] width 84 height 28
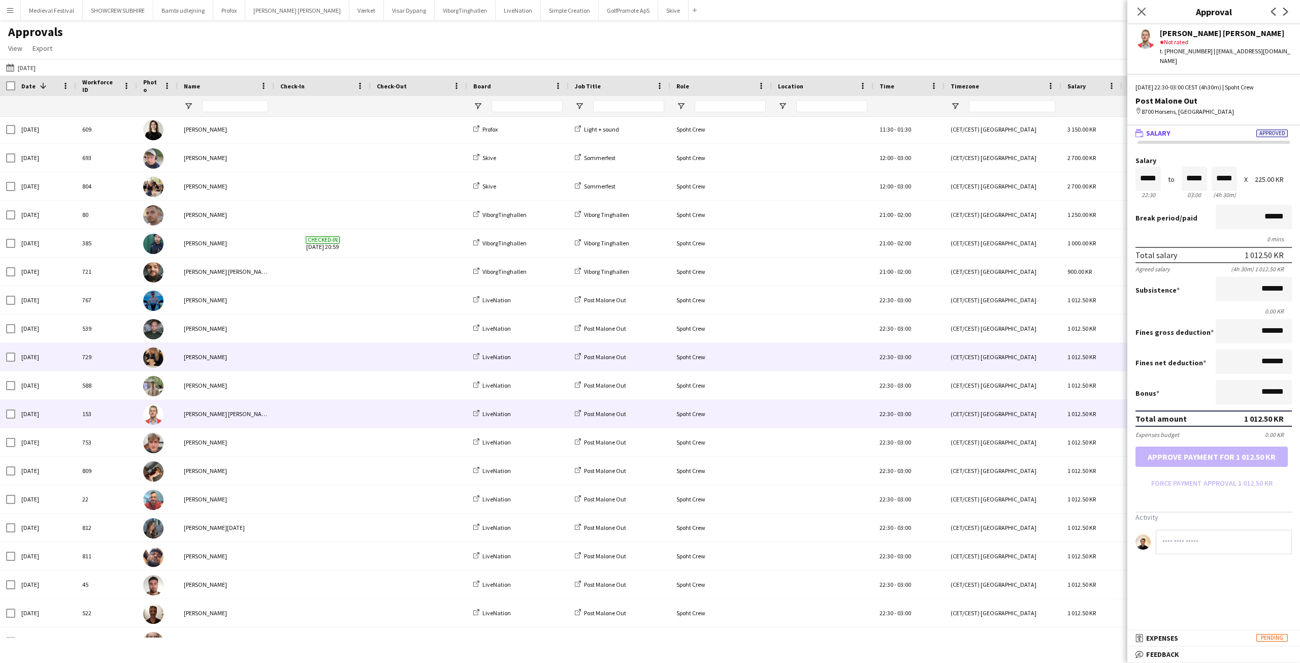
click at [354, 366] on span at bounding box center [322, 357] width 84 height 28
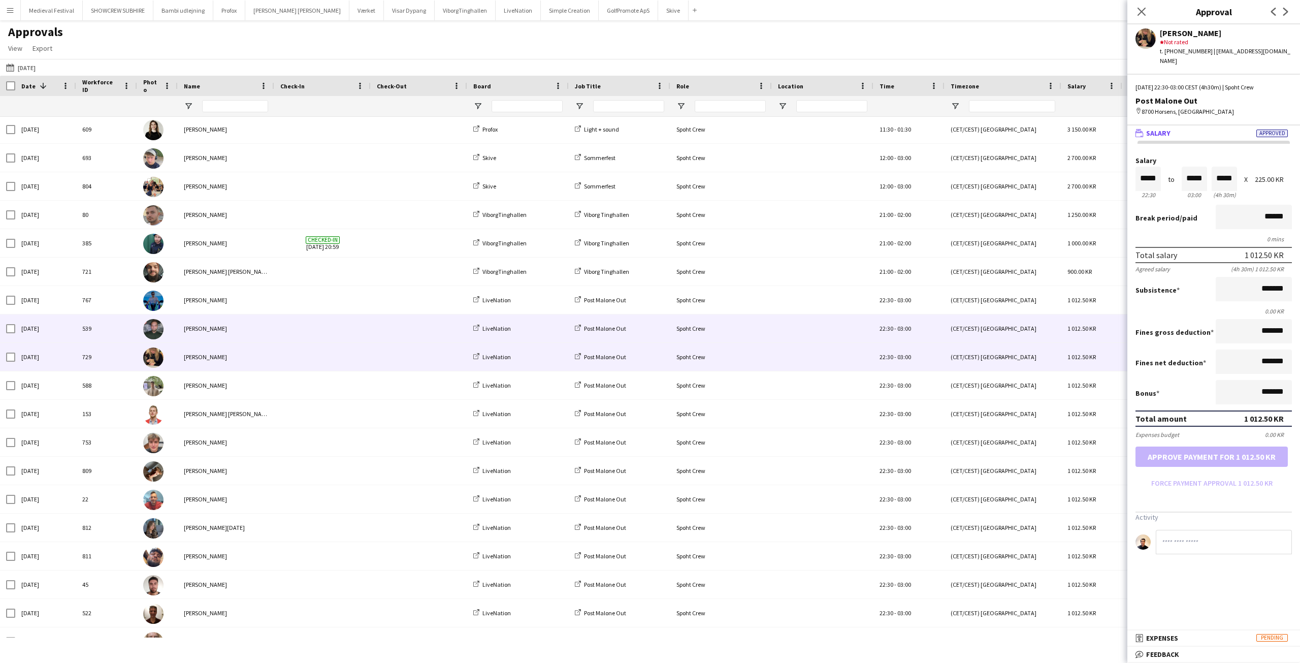
click at [383, 335] on span at bounding box center [419, 328] width 84 height 28
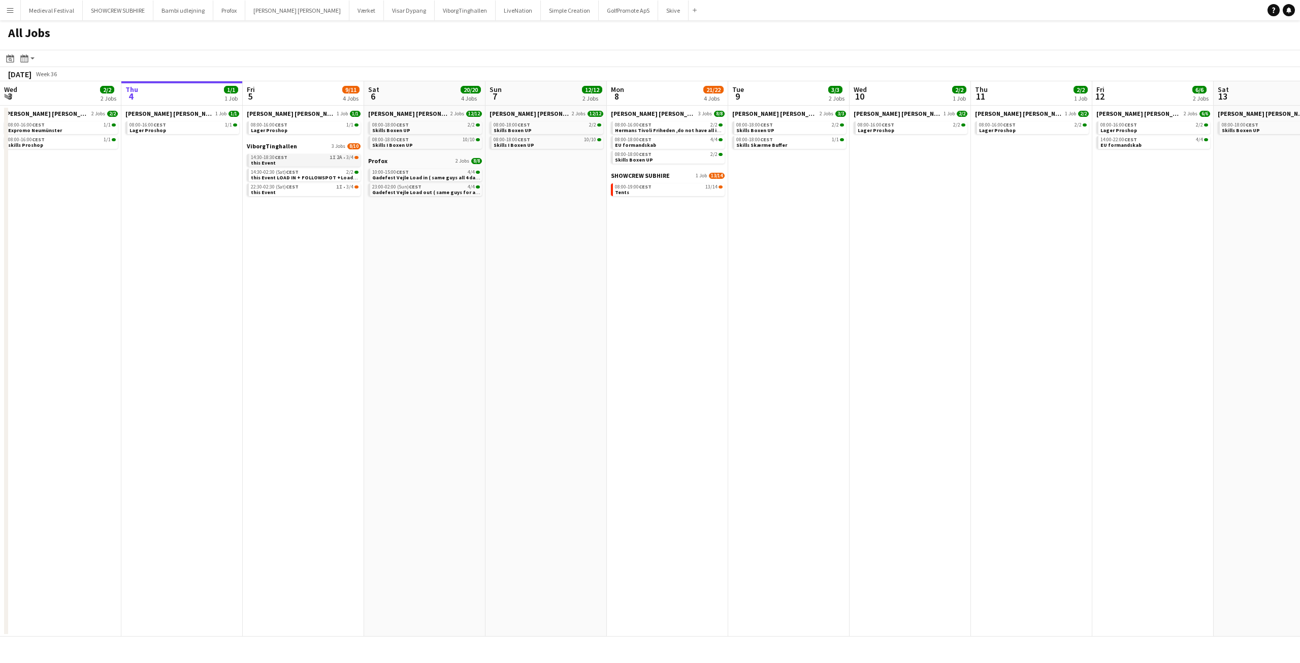
click at [335, 155] on span "1I" at bounding box center [333, 157] width 6 height 5
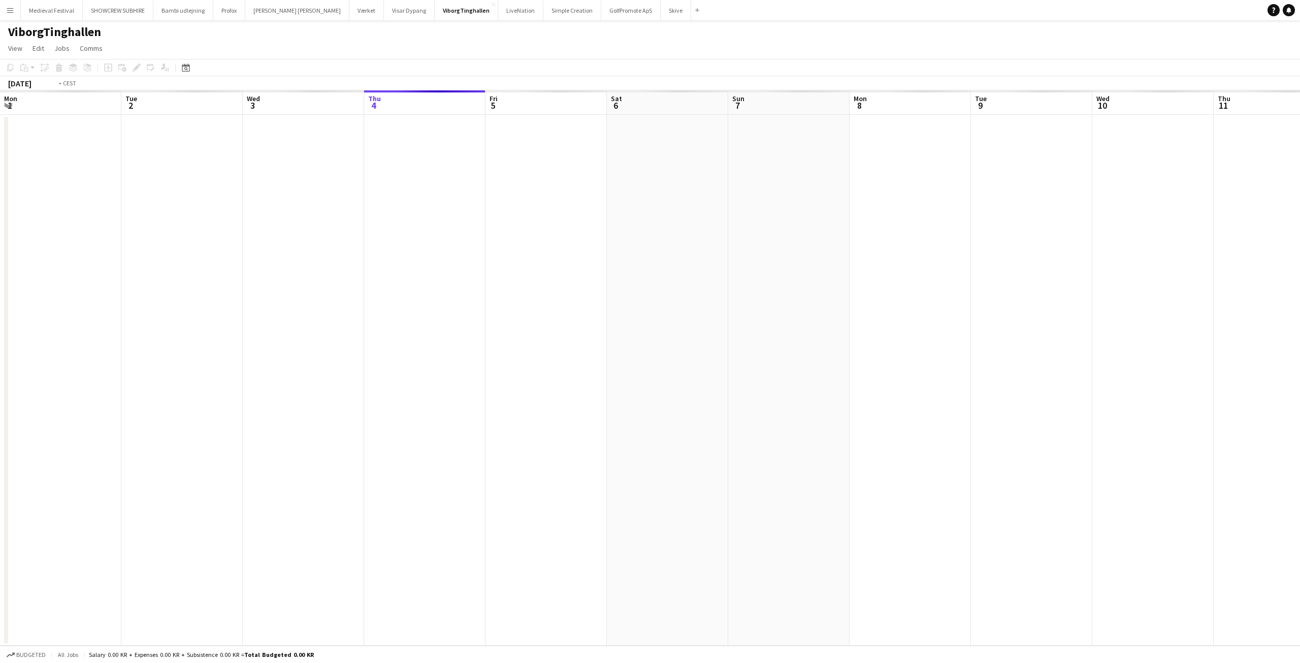
scroll to position [0, 349]
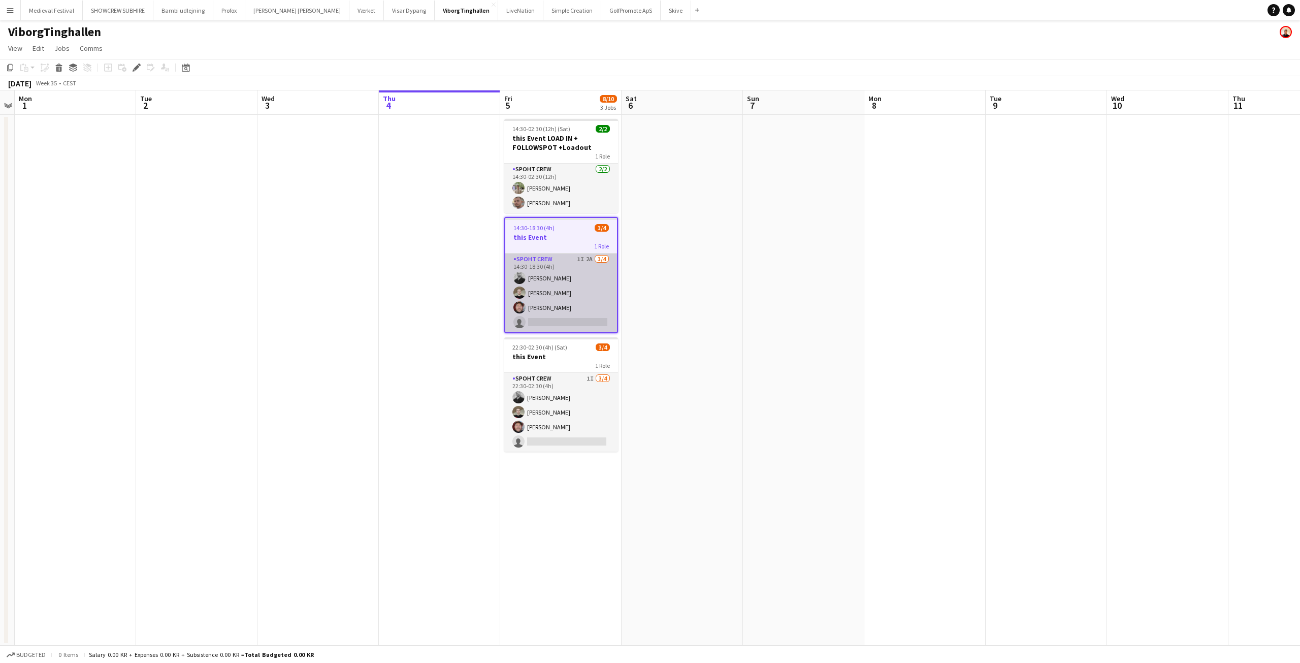
click at [544, 270] on app-card-role "Spoht Crew 1I 2A [DATE] 14:30-18:30 (4h) [PERSON_NAME] [PERSON_NAME] [PERSON_NA…" at bounding box center [561, 292] width 112 height 79
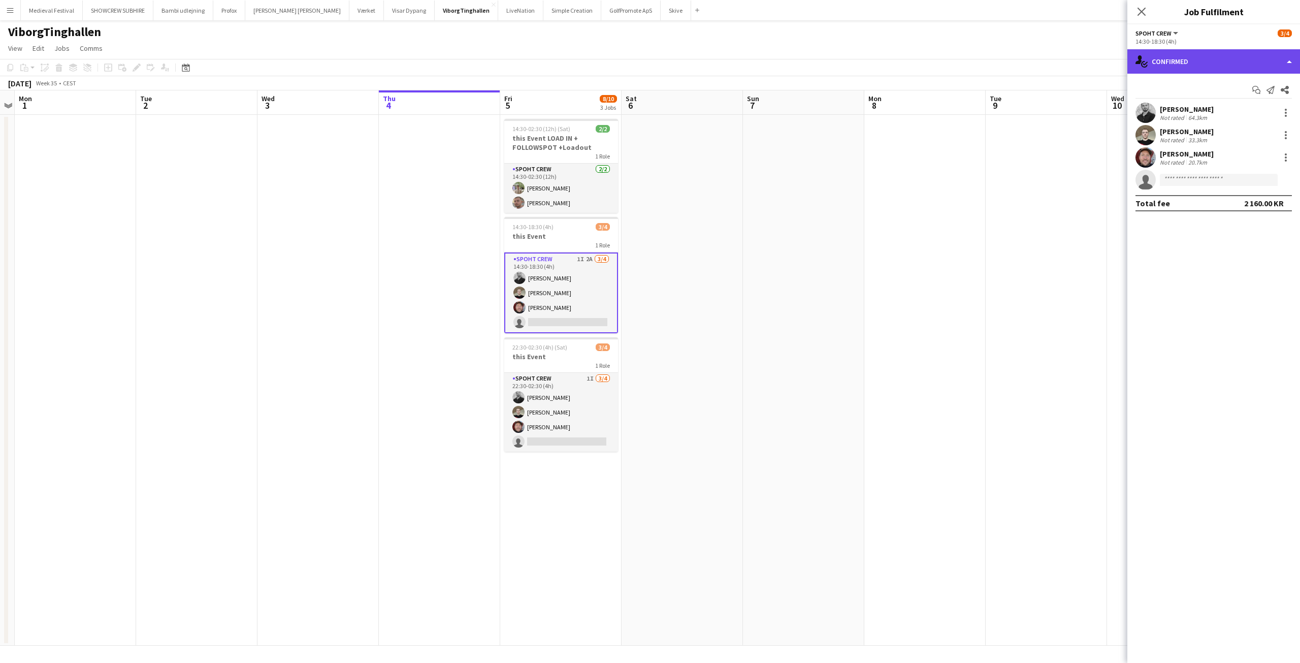
click at [1224, 72] on div "single-neutral-actions-check-2 Confirmed" at bounding box center [1213, 61] width 173 height 24
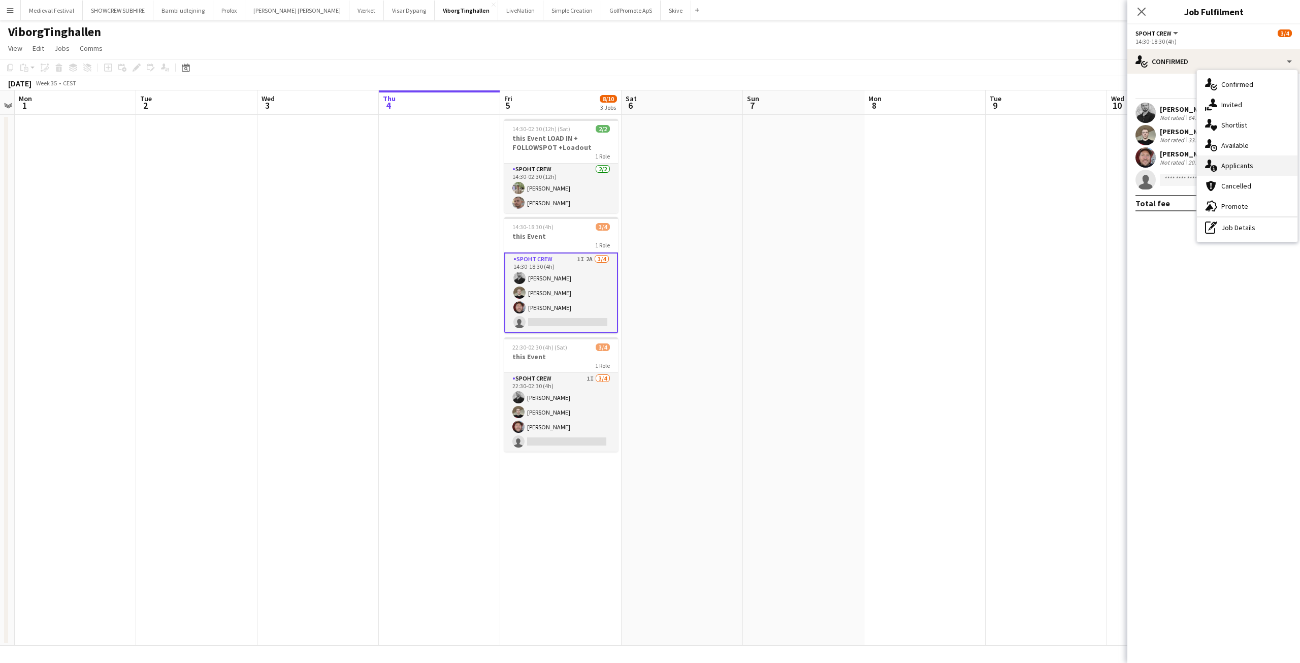
click at [1243, 162] on span "Applicants" at bounding box center [1237, 165] width 32 height 9
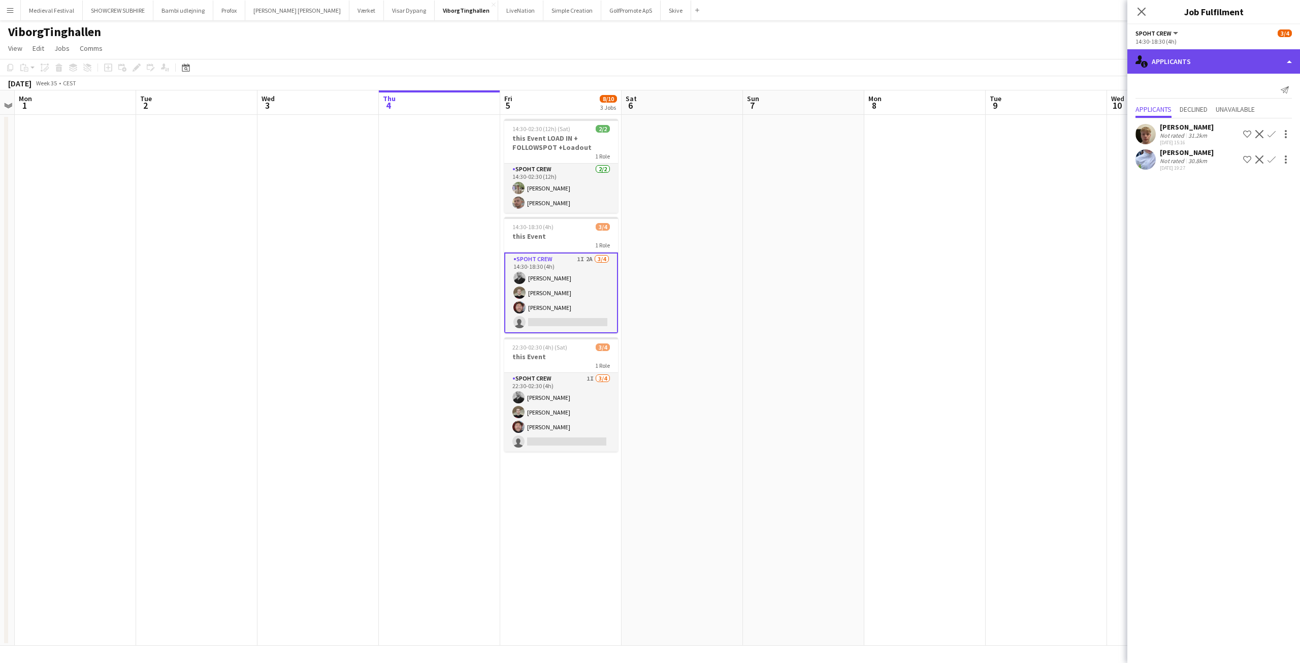
click at [1179, 67] on div "single-neutral-actions-information Applicants" at bounding box center [1213, 61] width 173 height 24
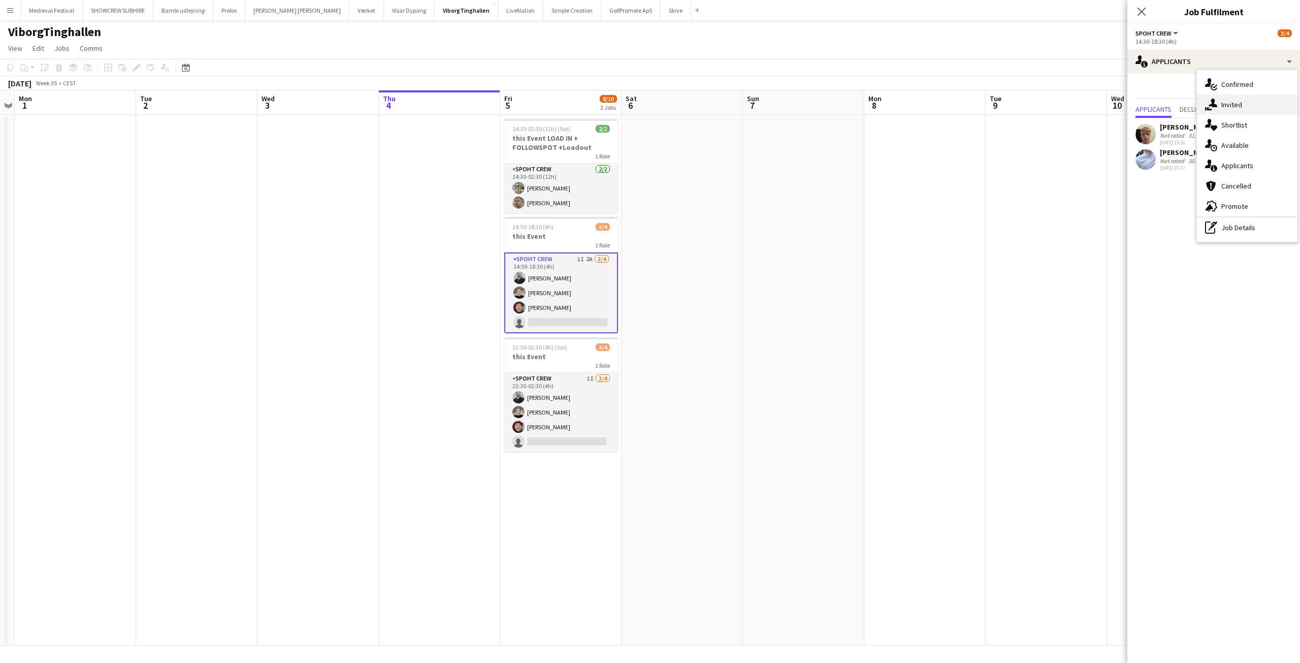
click at [1230, 104] on span "Invited" at bounding box center [1231, 104] width 21 height 9
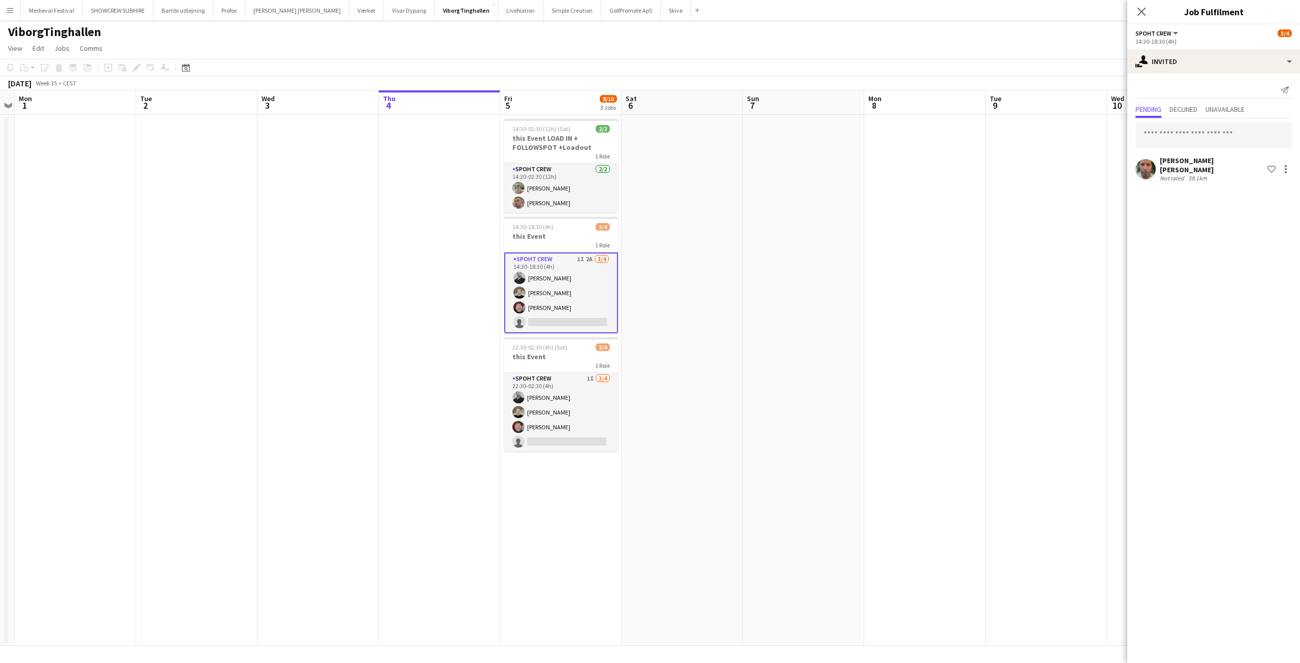
click at [1128, 174] on div "Antonio Carlos De Figueiredo Germano Not rated 59.1km Shortlist crew" at bounding box center [1213, 169] width 173 height 26
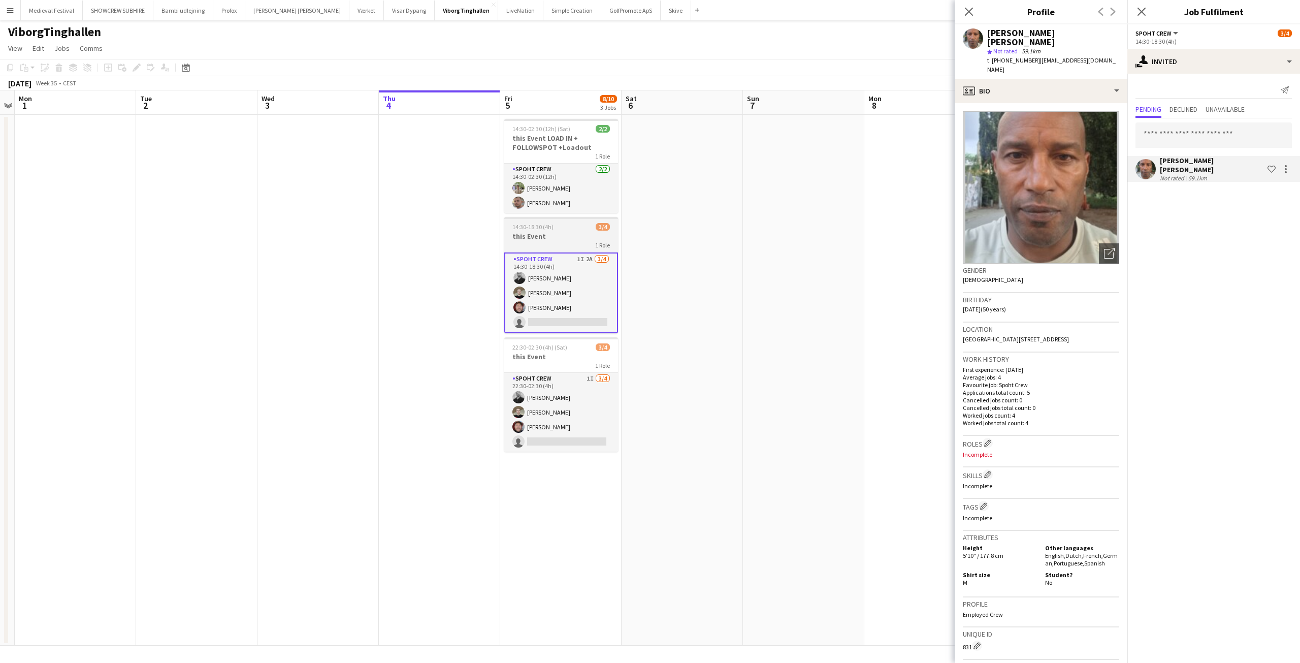
click at [589, 274] on app-card-role "Spoht Crew 1I 2A [DATE] 14:30-18:30 (4h) [PERSON_NAME] [PERSON_NAME] [PERSON_NA…" at bounding box center [561, 292] width 114 height 81
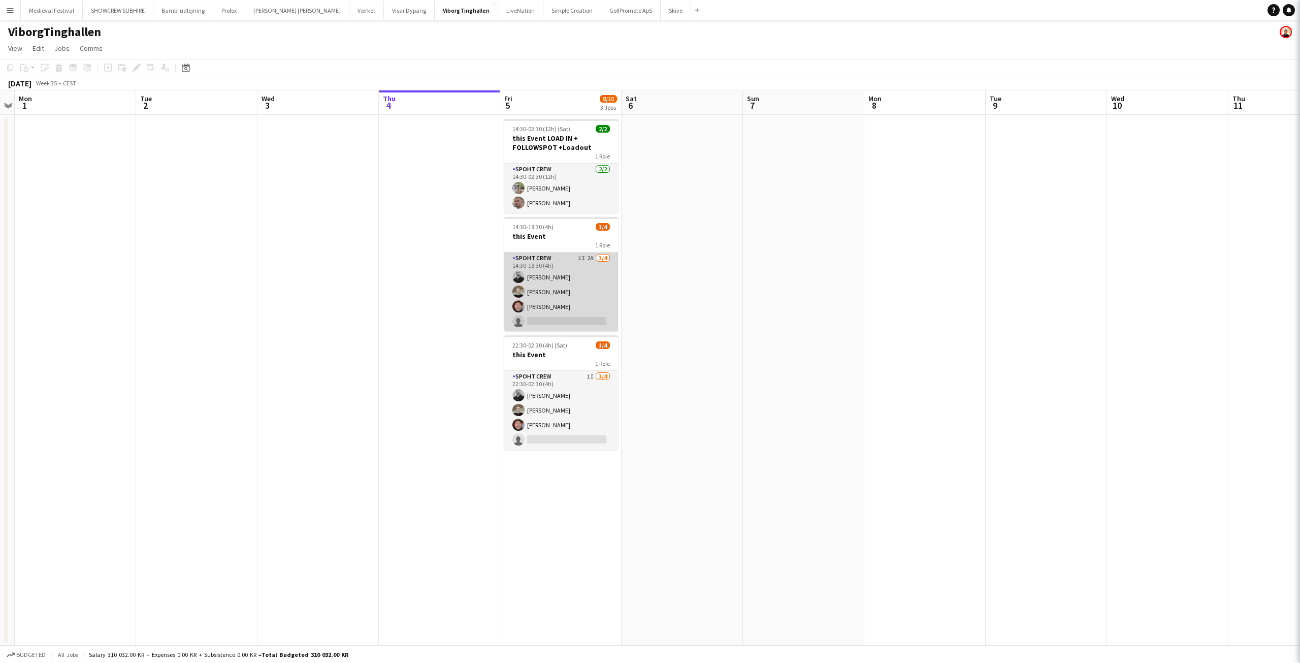
click at [589, 274] on app-card-role "Spoht Crew 1I 2A [DATE] 14:30-18:30 (4h) [PERSON_NAME] [PERSON_NAME] [PERSON_NA…" at bounding box center [561, 291] width 114 height 79
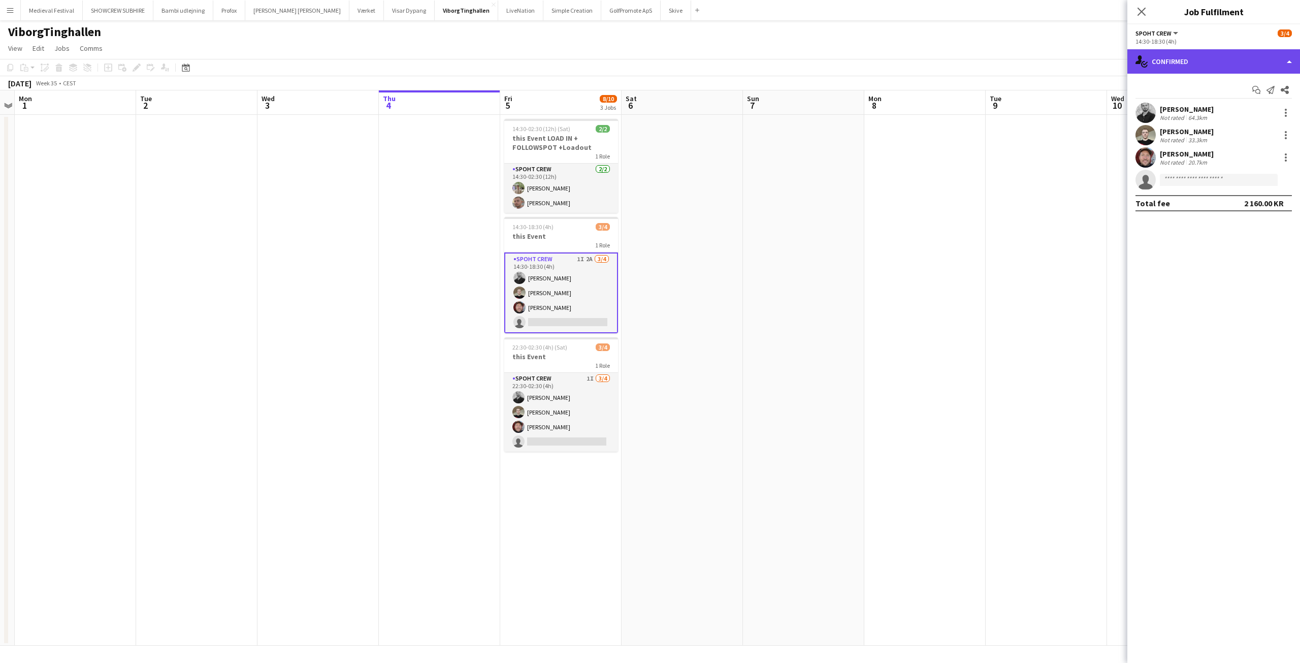
click at [1196, 69] on div "single-neutral-actions-check-2 Confirmed" at bounding box center [1213, 61] width 173 height 24
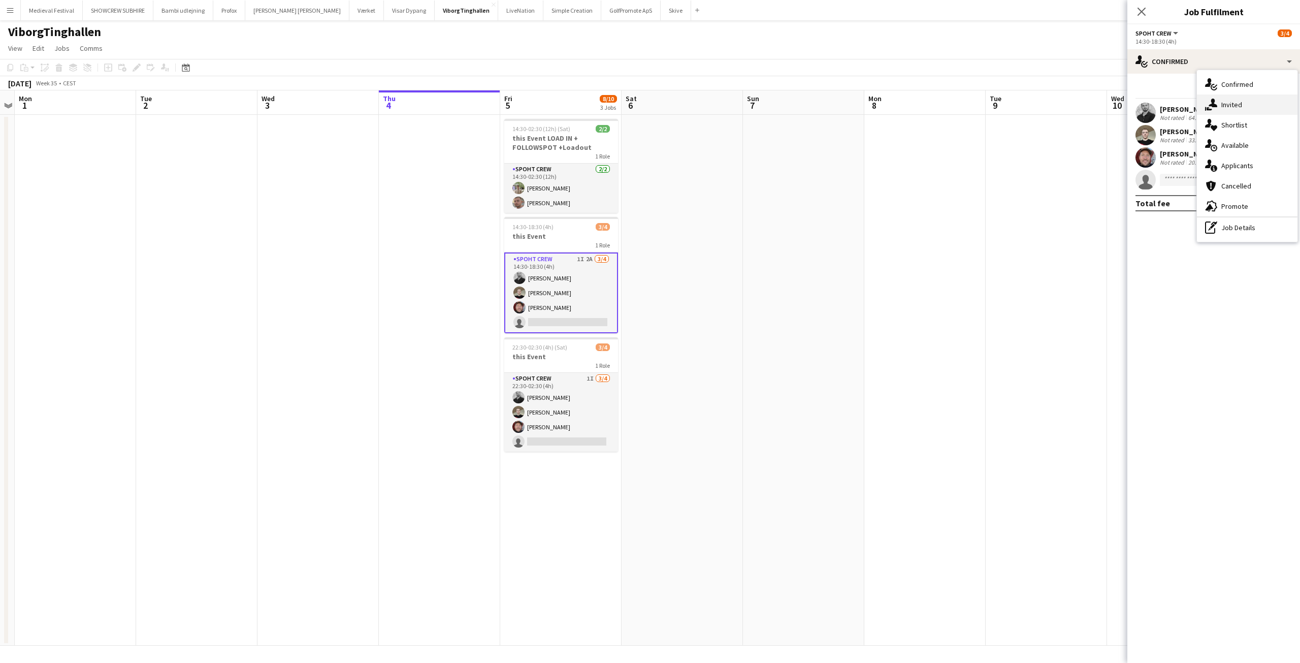
click at [1219, 105] on div "single-neutral-actions-share-1 Invited" at bounding box center [1247, 104] width 101 height 20
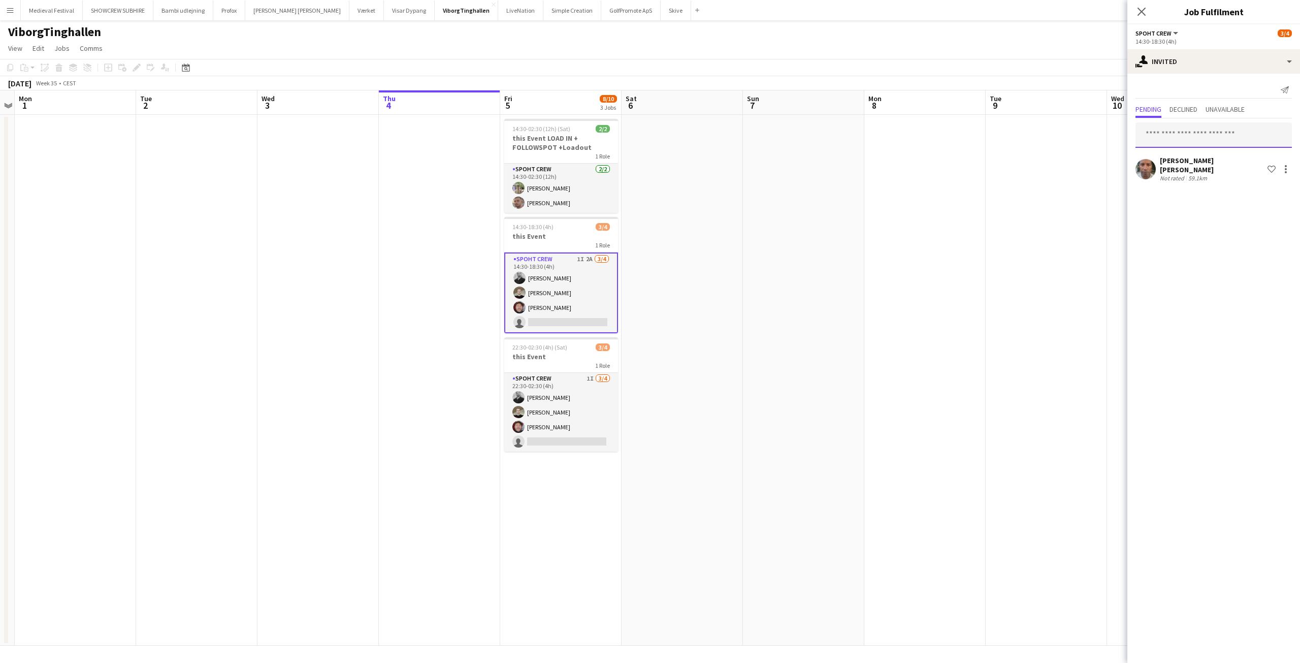
click at [1172, 134] on input "text" at bounding box center [1213, 134] width 156 height 25
type input "******"
click at [1174, 162] on span "[PERSON_NAME]" at bounding box center [1172, 160] width 58 height 9
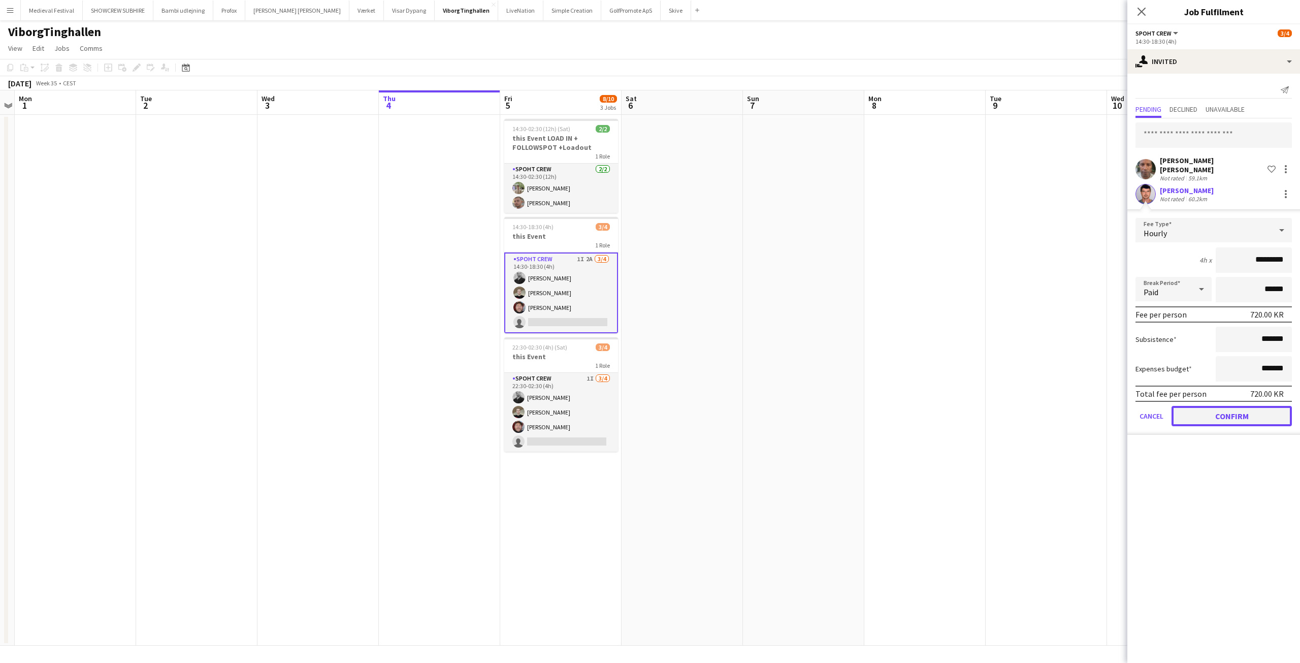
click at [1218, 415] on button "Confirm" at bounding box center [1231, 416] width 120 height 20
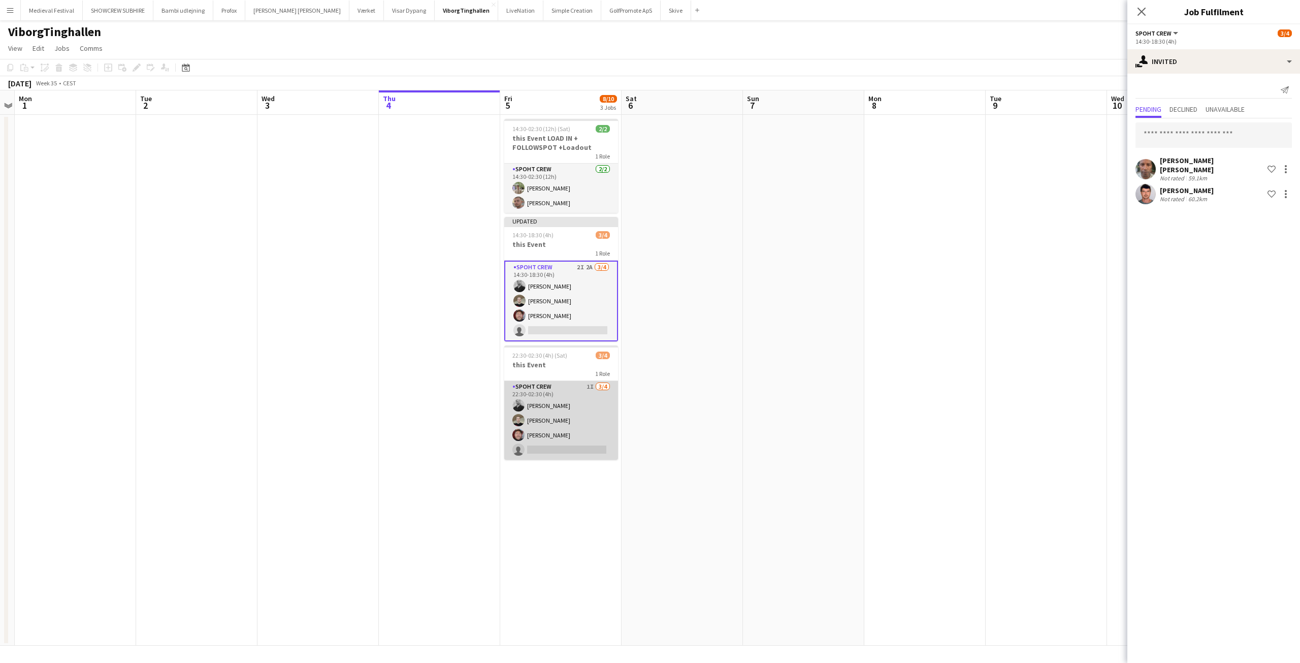
click at [586, 413] on app-card-role "Spoht Crew 1I 3/4 22:30-02:30 (4h) mihai obreja Nicolai Schmidt Jesper Lau-Niel…" at bounding box center [561, 420] width 114 height 79
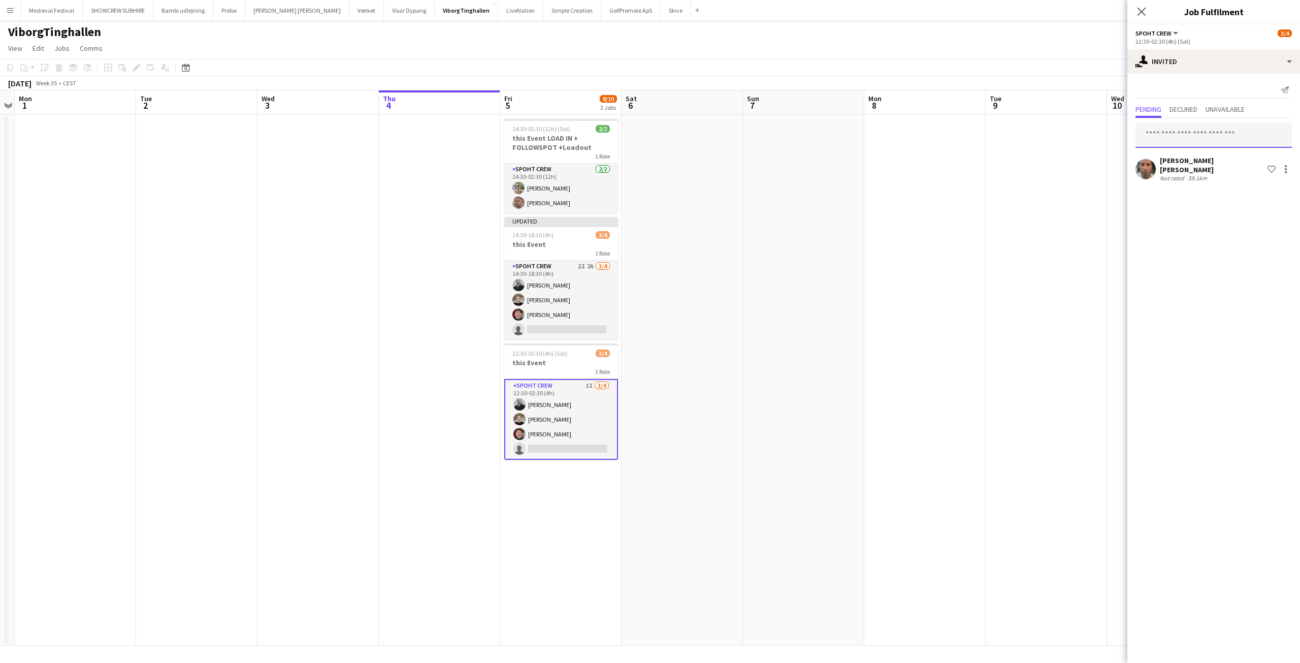
click at [1167, 139] on input "text" at bounding box center [1213, 134] width 156 height 25
type input "******"
click at [1182, 162] on span "[PERSON_NAME]" at bounding box center [1172, 160] width 58 height 9
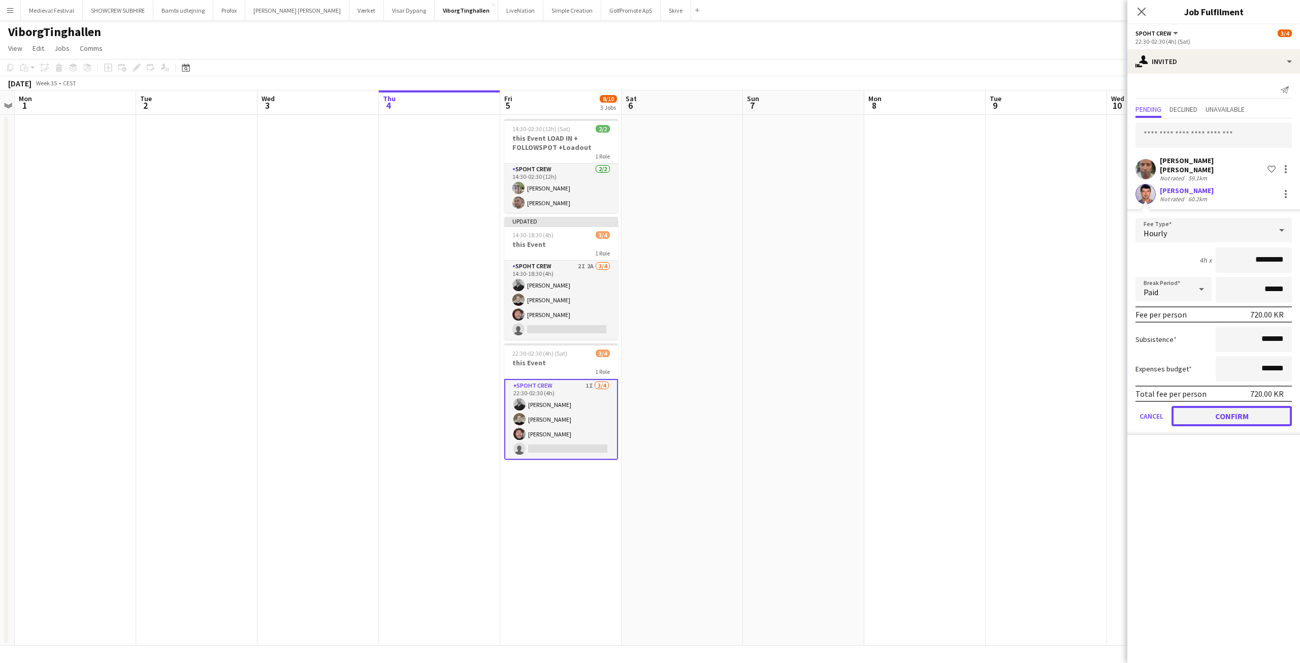
click at [1206, 420] on button "Confirm" at bounding box center [1231, 416] width 120 height 20
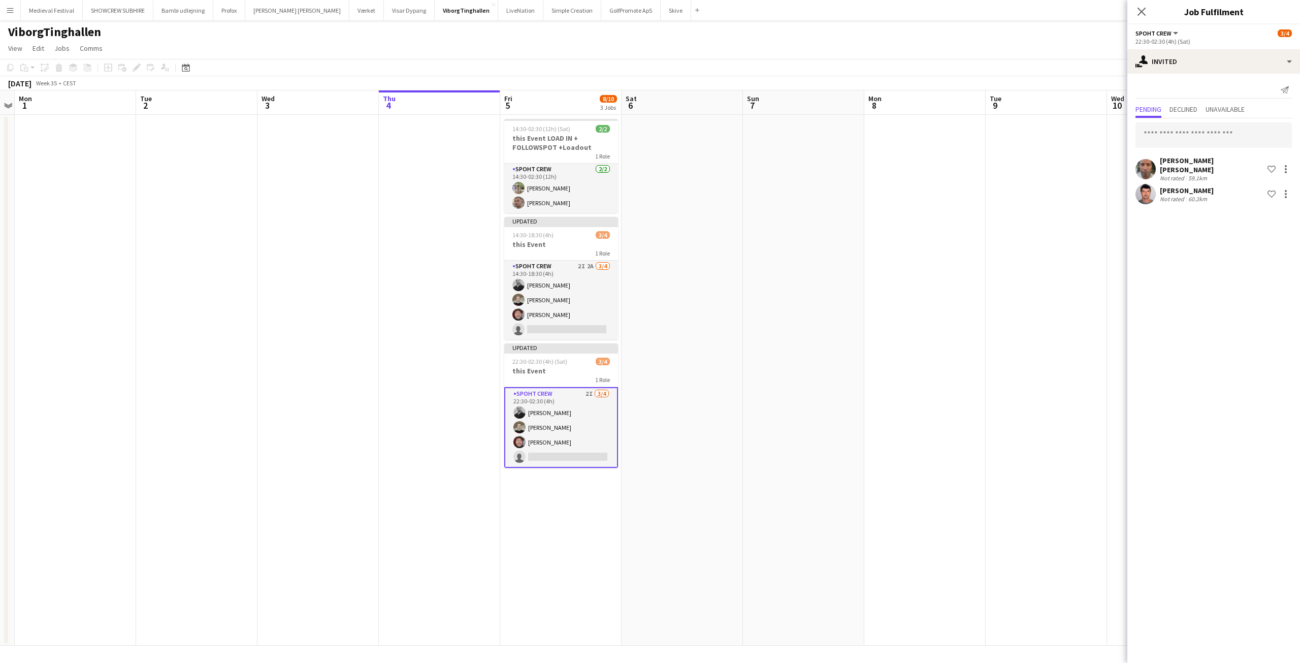
click at [956, 266] on app-date-cell at bounding box center [924, 380] width 121 height 531
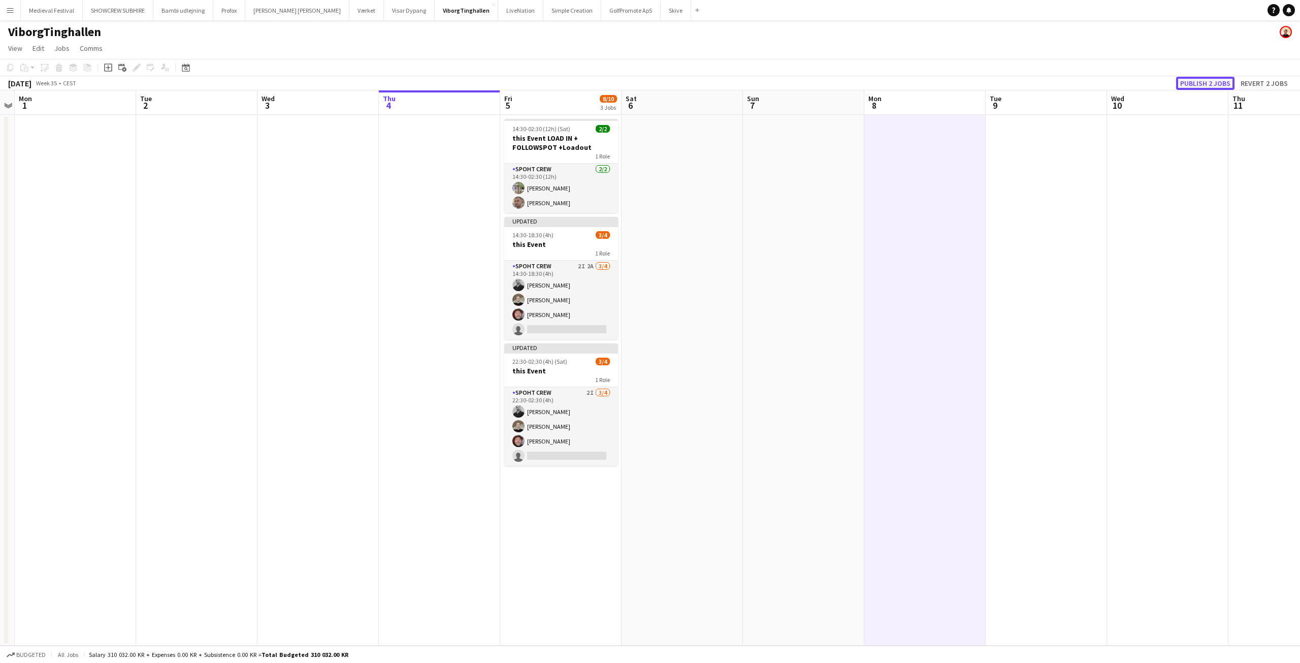
click at [1200, 83] on button "Publish 2 jobs" at bounding box center [1205, 83] width 58 height 13
